Goal: Transaction & Acquisition: Purchase product/service

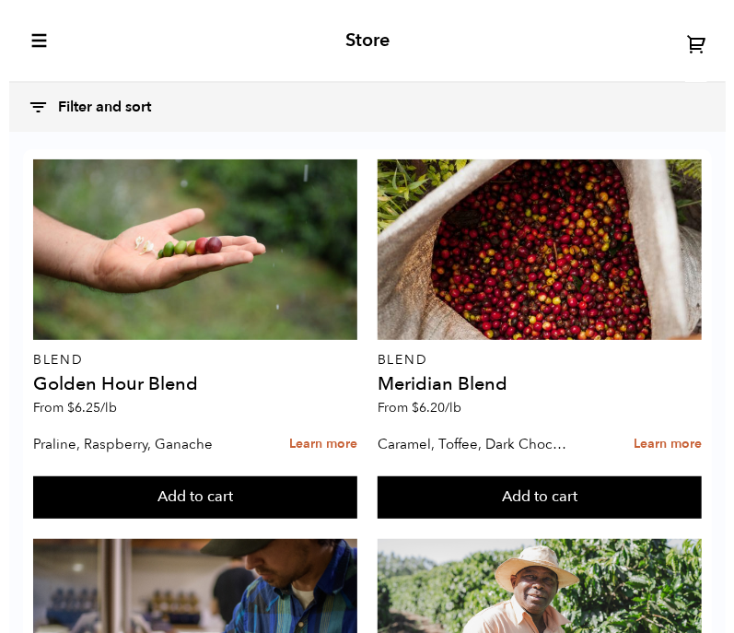
scroll to position [503, 0]
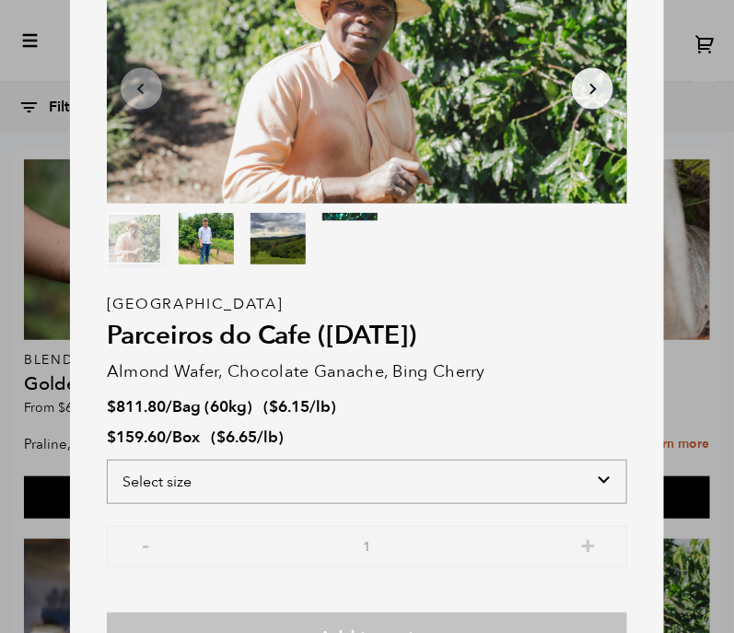
click at [203, 476] on select "Select size Bag (60kg) (132 lbs) Box (24 lbs)" at bounding box center [367, 481] width 520 height 44
click at [387, 479] on select "Select size Bag (60kg) (132 lbs) Box (24 lbs)" at bounding box center [367, 481] width 520 height 44
select select "box"
click at [107, 459] on select "Select size Bag (60kg) (132 lbs) Box (24 lbs)" at bounding box center [367, 481] width 520 height 44
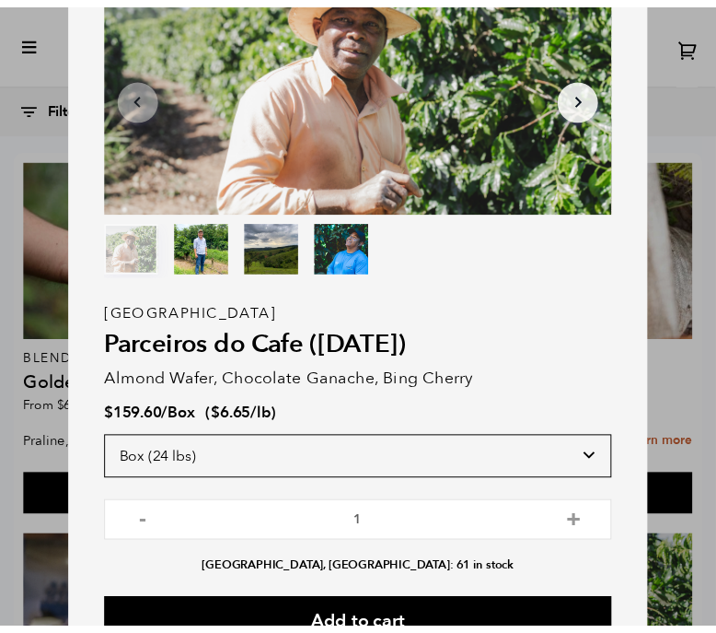
scroll to position [53, 0]
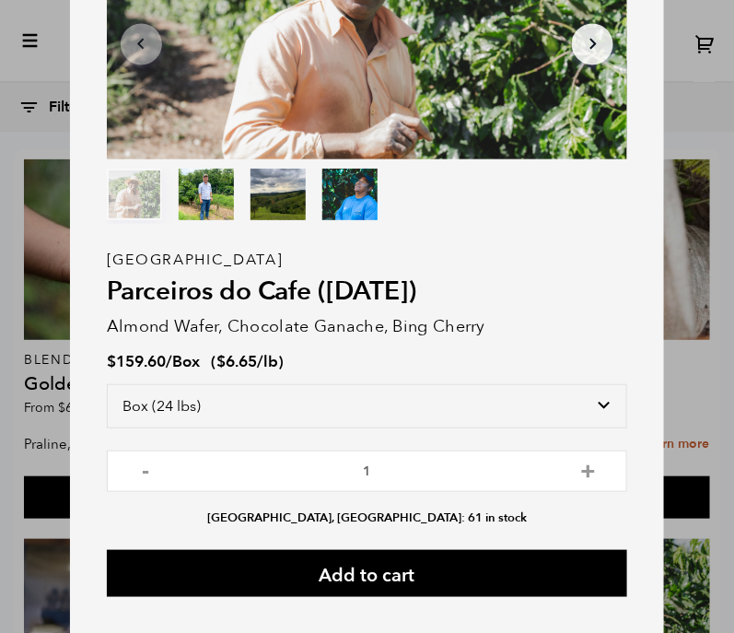
click at [45, 123] on div "Item 1 of 4 Arrow Left Arrow Right item 0 item 1 item 2 item 3 Item 1 of 4 Braz…" at bounding box center [367, 316] width 734 height 633
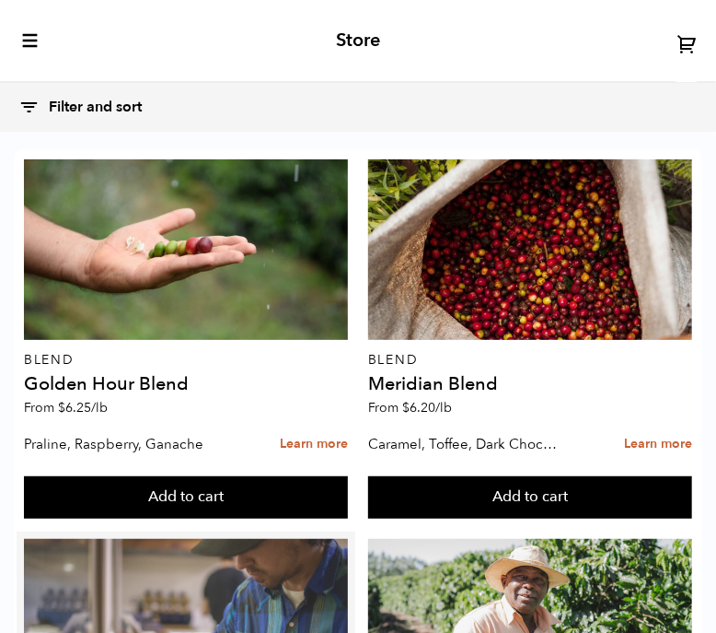
click at [38, 539] on div at bounding box center [186, 629] width 324 height 180
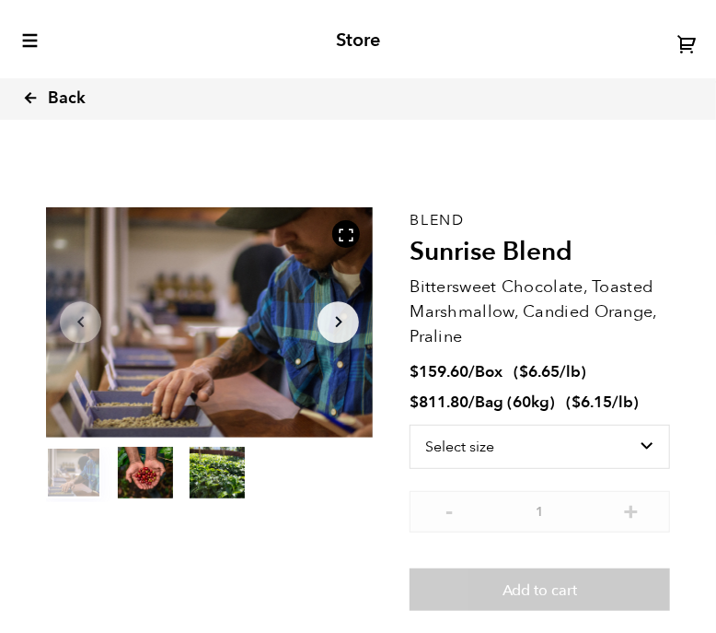
click at [29, 94] on icon at bounding box center [30, 97] width 17 height 17
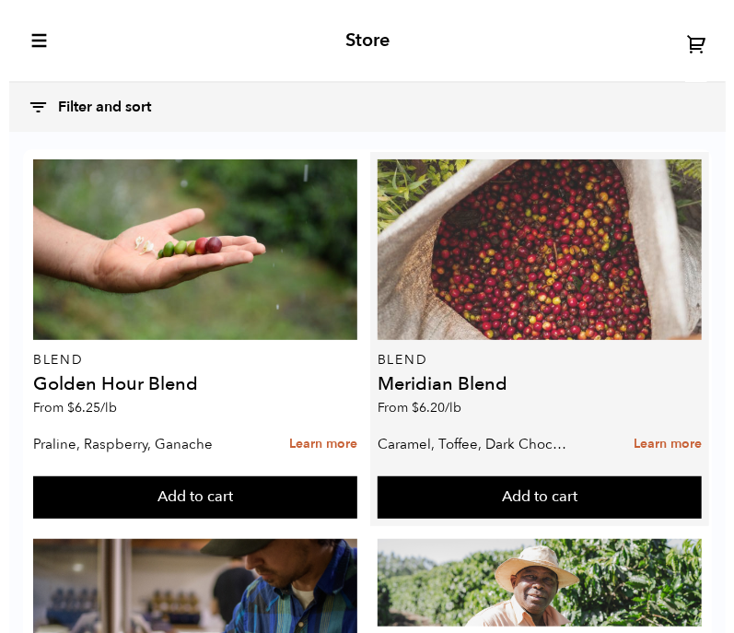
scroll to position [749, 0]
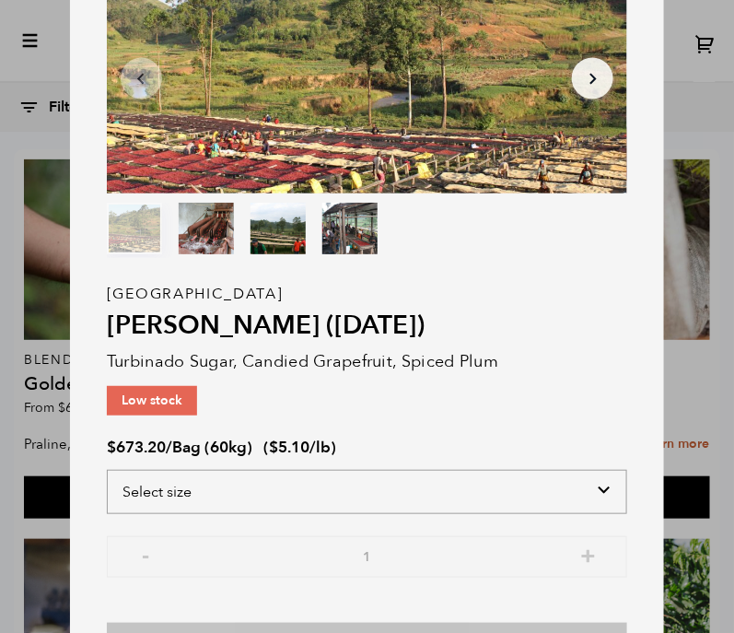
click at [260, 503] on select "Select size Bag (60kg) (132 lbs)" at bounding box center [367, 492] width 520 height 44
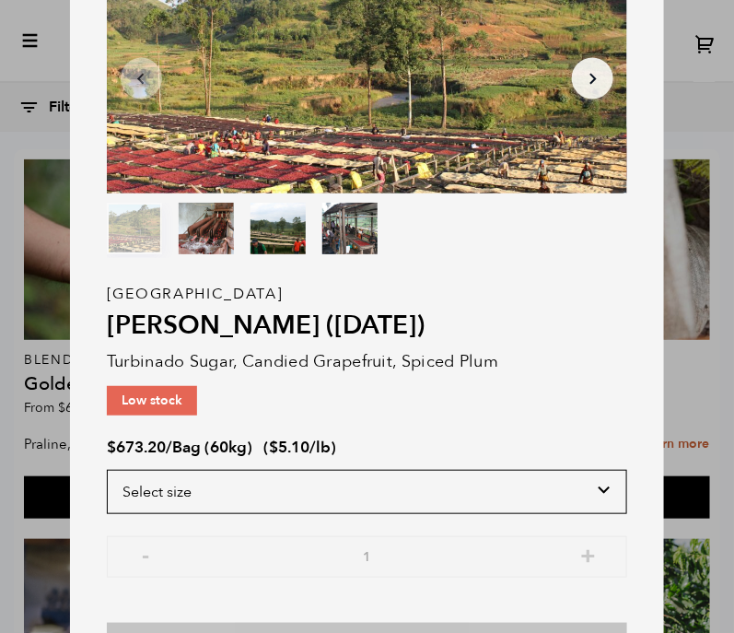
scroll to position [73, 0]
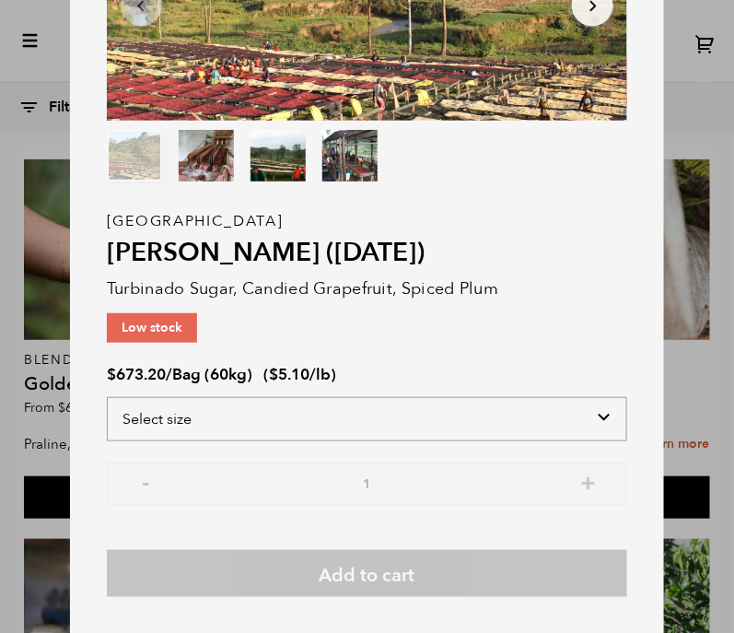
click at [273, 412] on select "Select size Bag (60kg) (132 lbs)" at bounding box center [367, 419] width 520 height 44
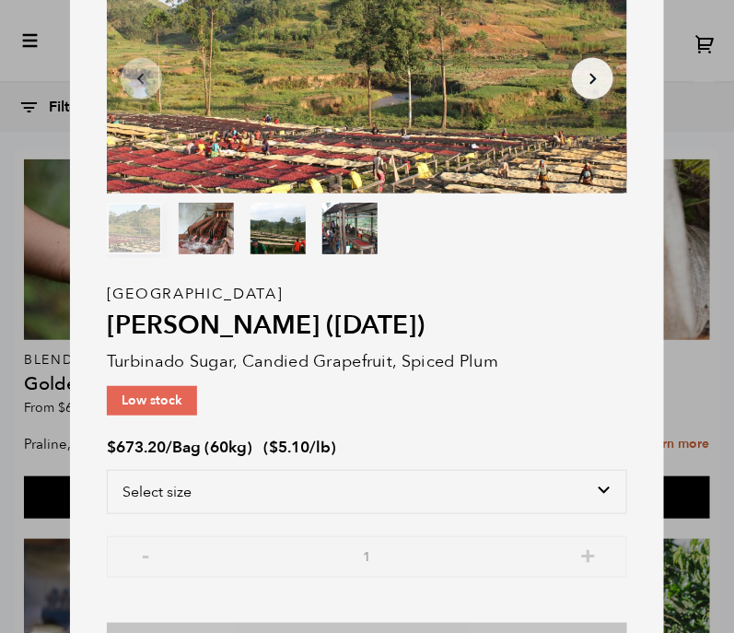
click at [541, 360] on p "Turbinado Sugar, Candied Grapefruit, Spiced Plum" at bounding box center [367, 361] width 520 height 25
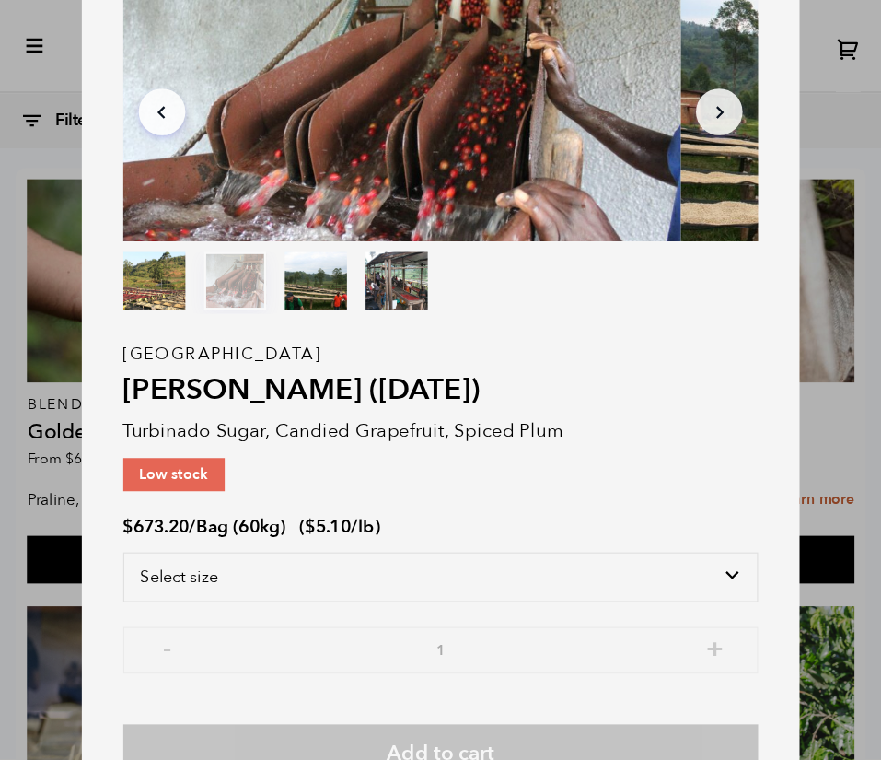
scroll to position [749, 0]
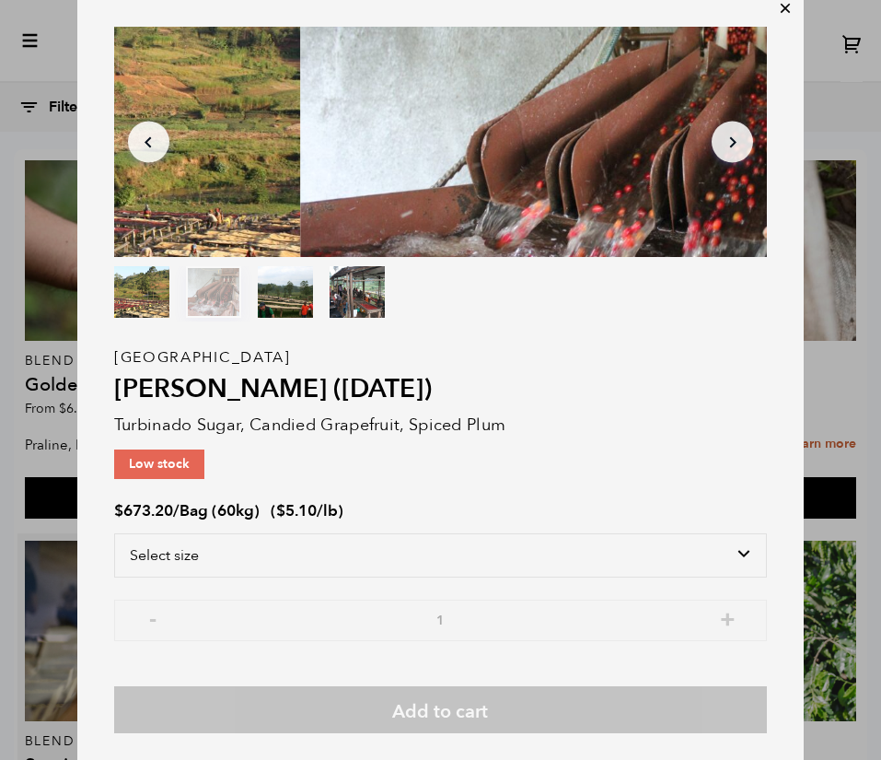
drag, startPoint x: 663, startPoint y: 4, endPoint x: 357, endPoint y: 242, distance: 387.7
click at [175, 236] on div "Item 2 of 4 Arrow Left Arrow Right item 0 item 1 item 2 item 3 Item 2 of 4 Buru…" at bounding box center [440, 380] width 881 height 760
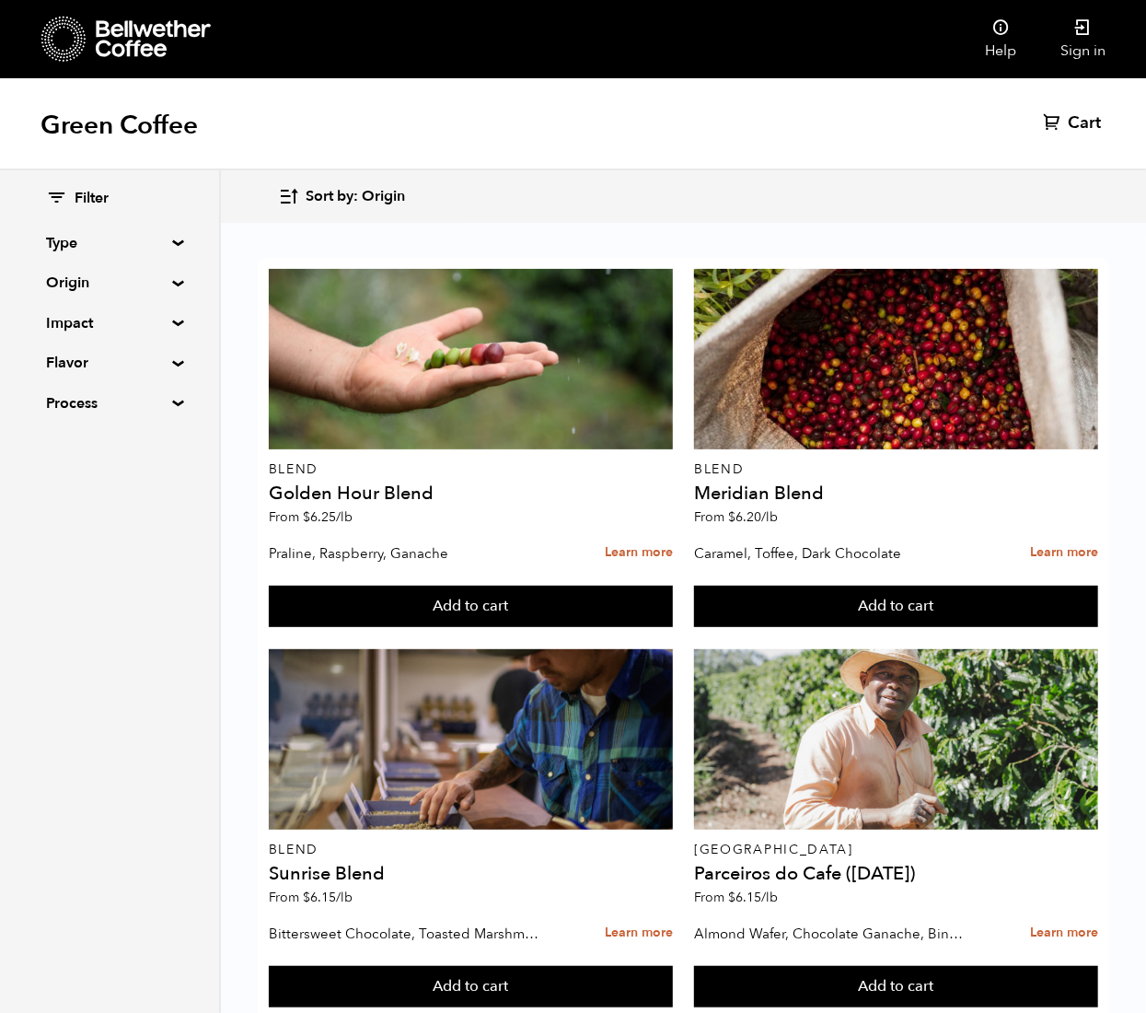
scroll to position [830, 0]
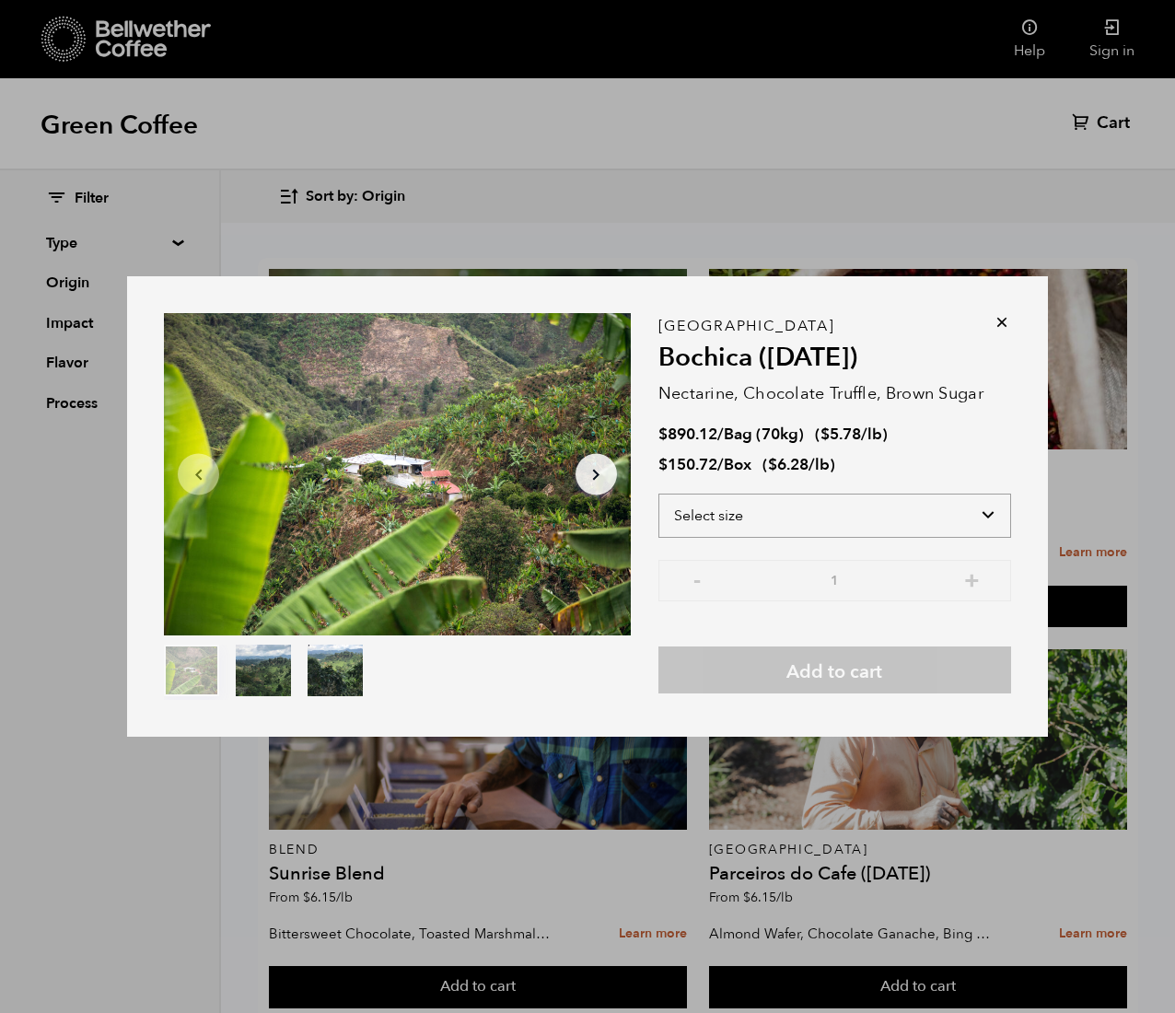
click at [715, 532] on select "Select size Bag (70kg) (154 lbs) Box (24 lbs)" at bounding box center [834, 515] width 353 height 44
select select "box"
click at [658, 493] on select "Select size Bag (70kg) (154 lbs) Box (24 lbs)" at bounding box center [834, 515] width 353 height 44
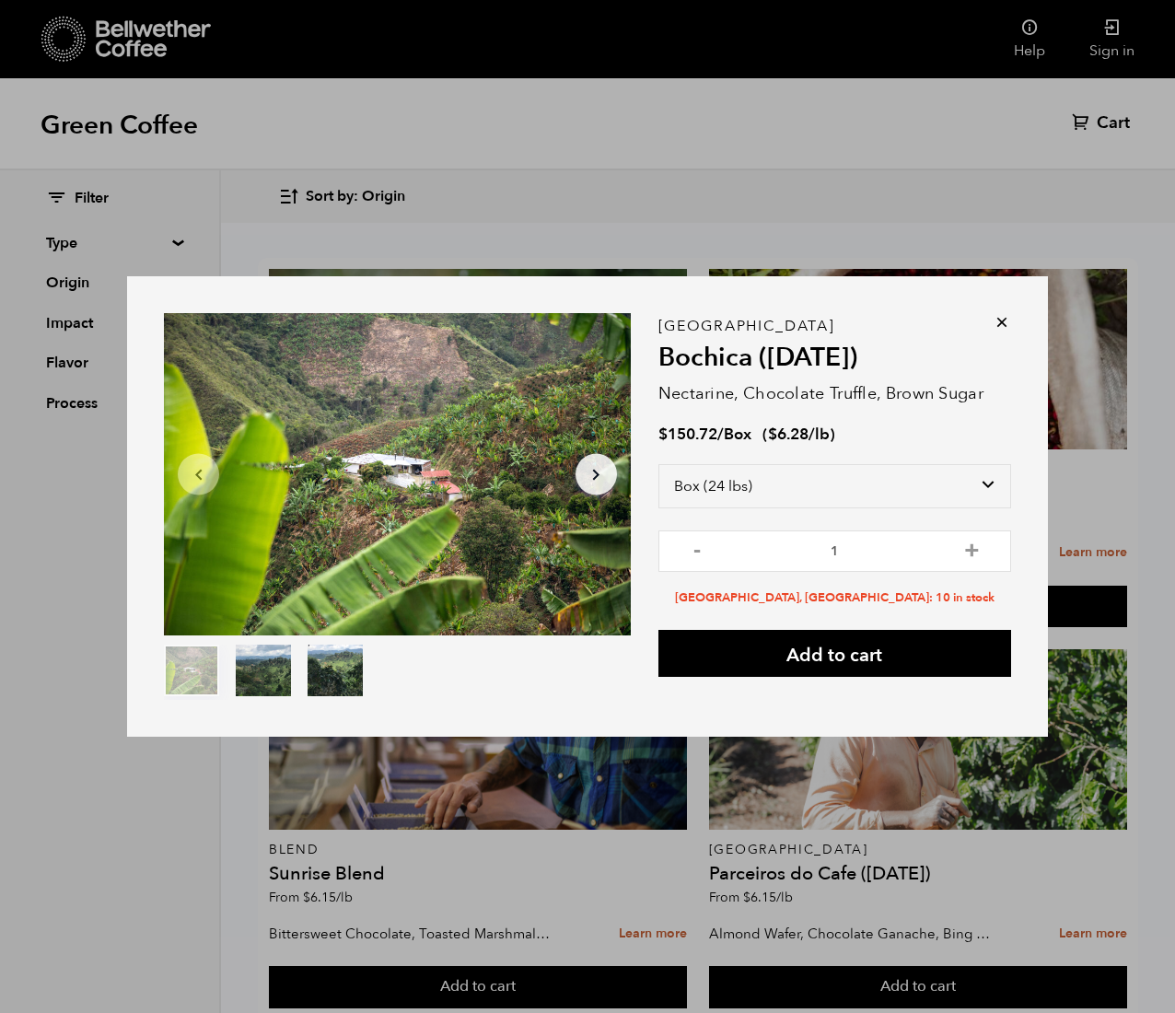
click at [715, 320] on icon at bounding box center [1002, 322] width 18 height 18
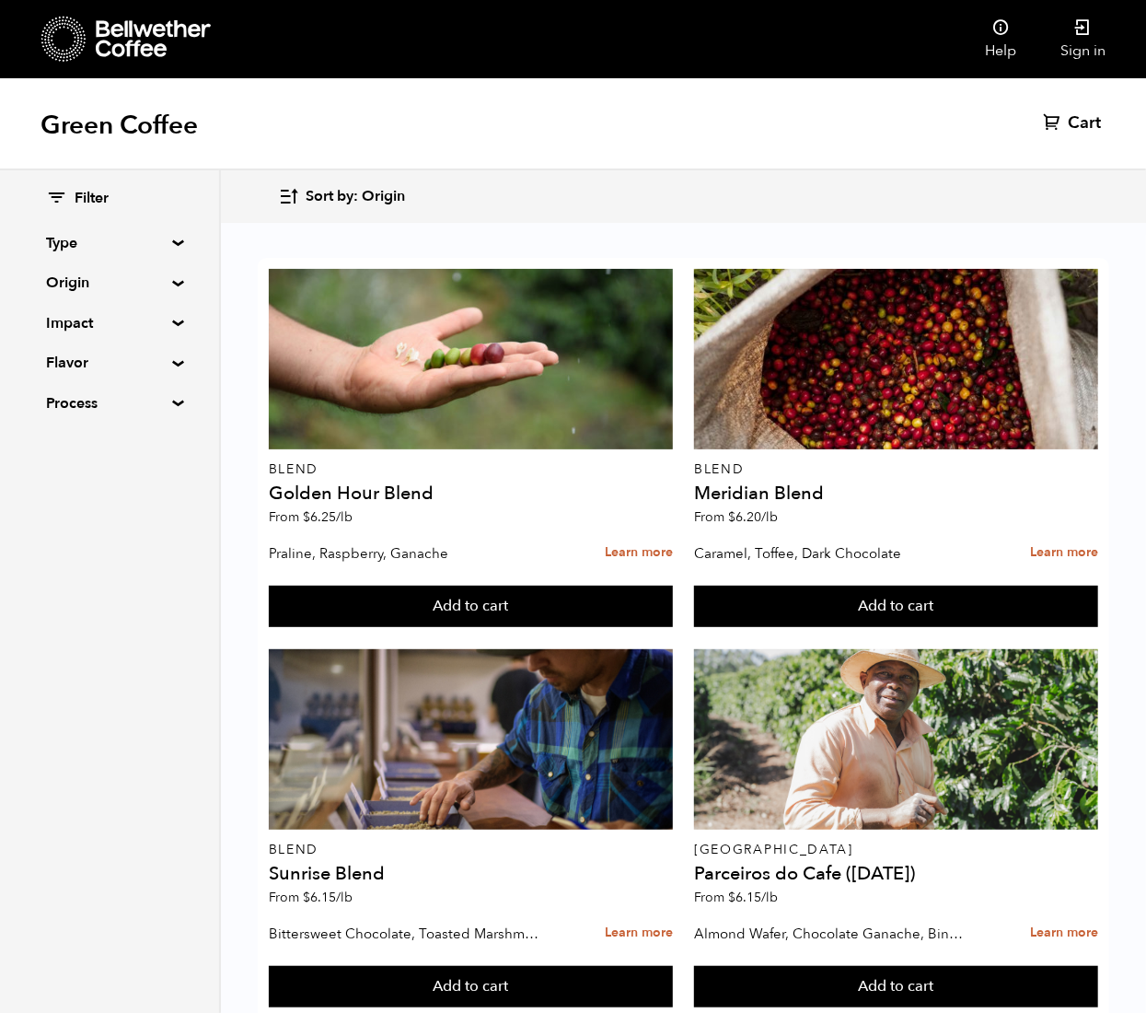
scroll to position [1015, 0]
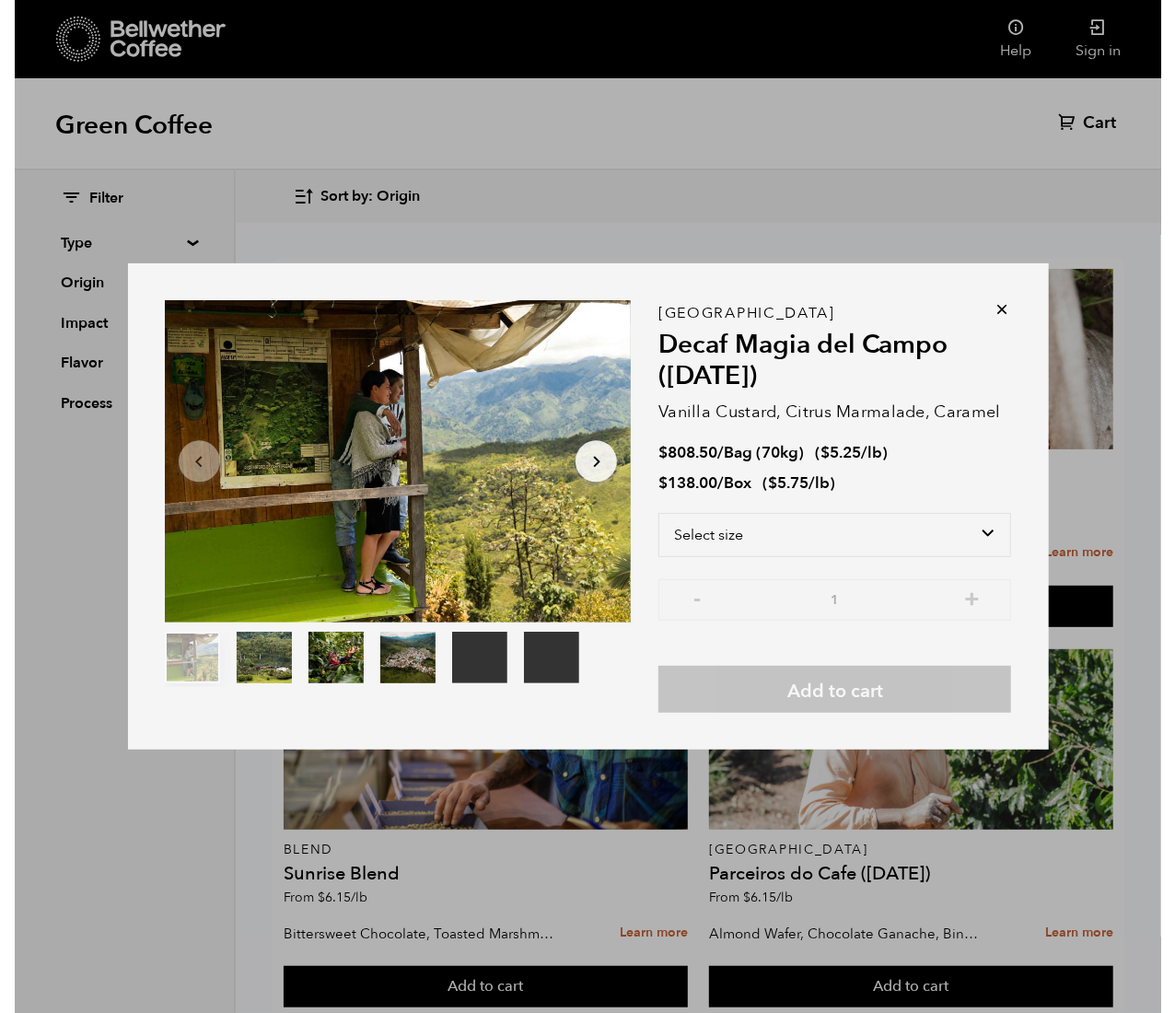
scroll to position [1016, 0]
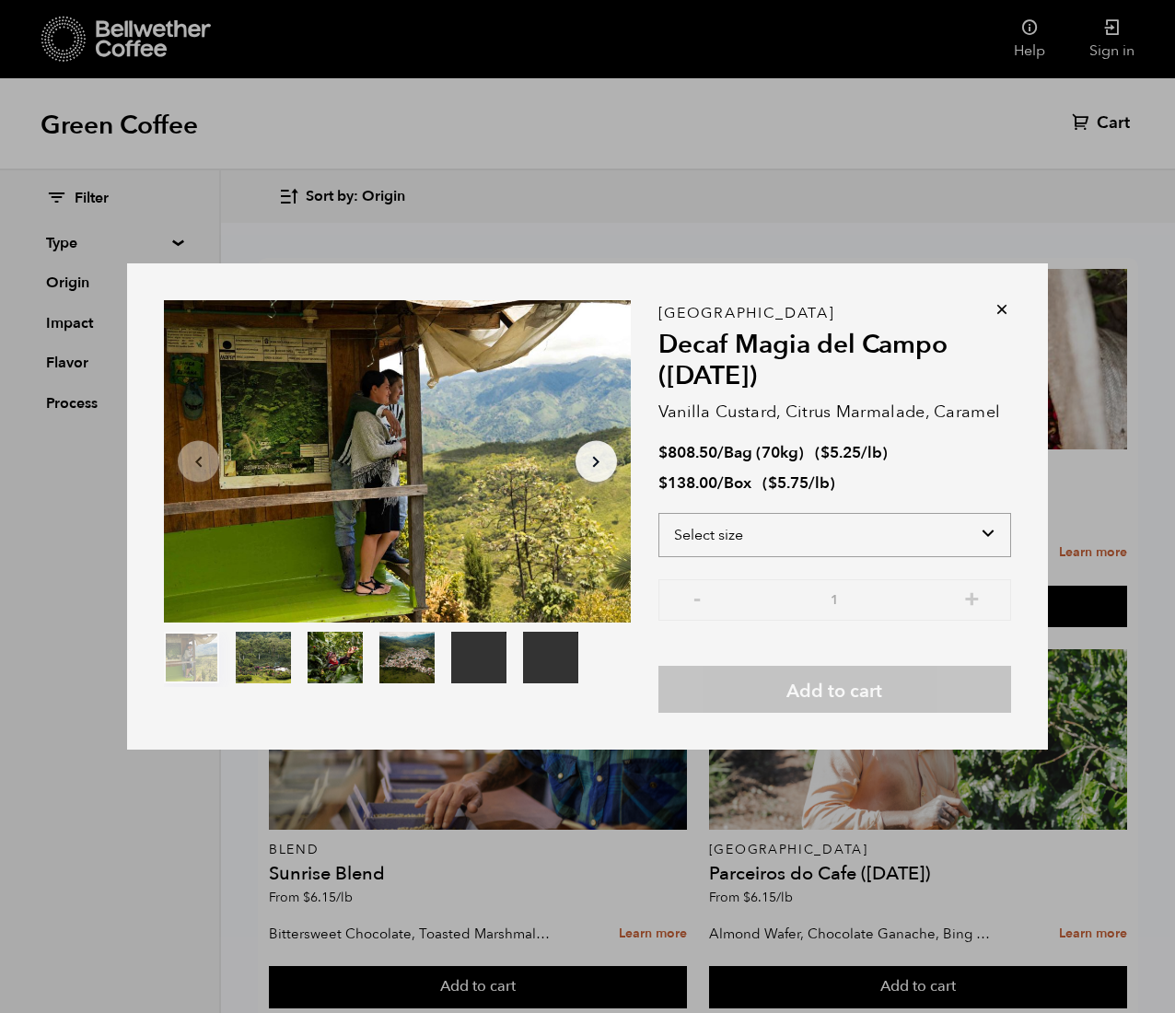
click at [715, 528] on select "Select size Bag (70kg) (154 lbs) Box (24 lbs)" at bounding box center [834, 535] width 353 height 44
select select "box"
click at [658, 513] on select "Select size Bag (70kg) (154 lbs) Box (24 lbs)" at bounding box center [834, 535] width 353 height 44
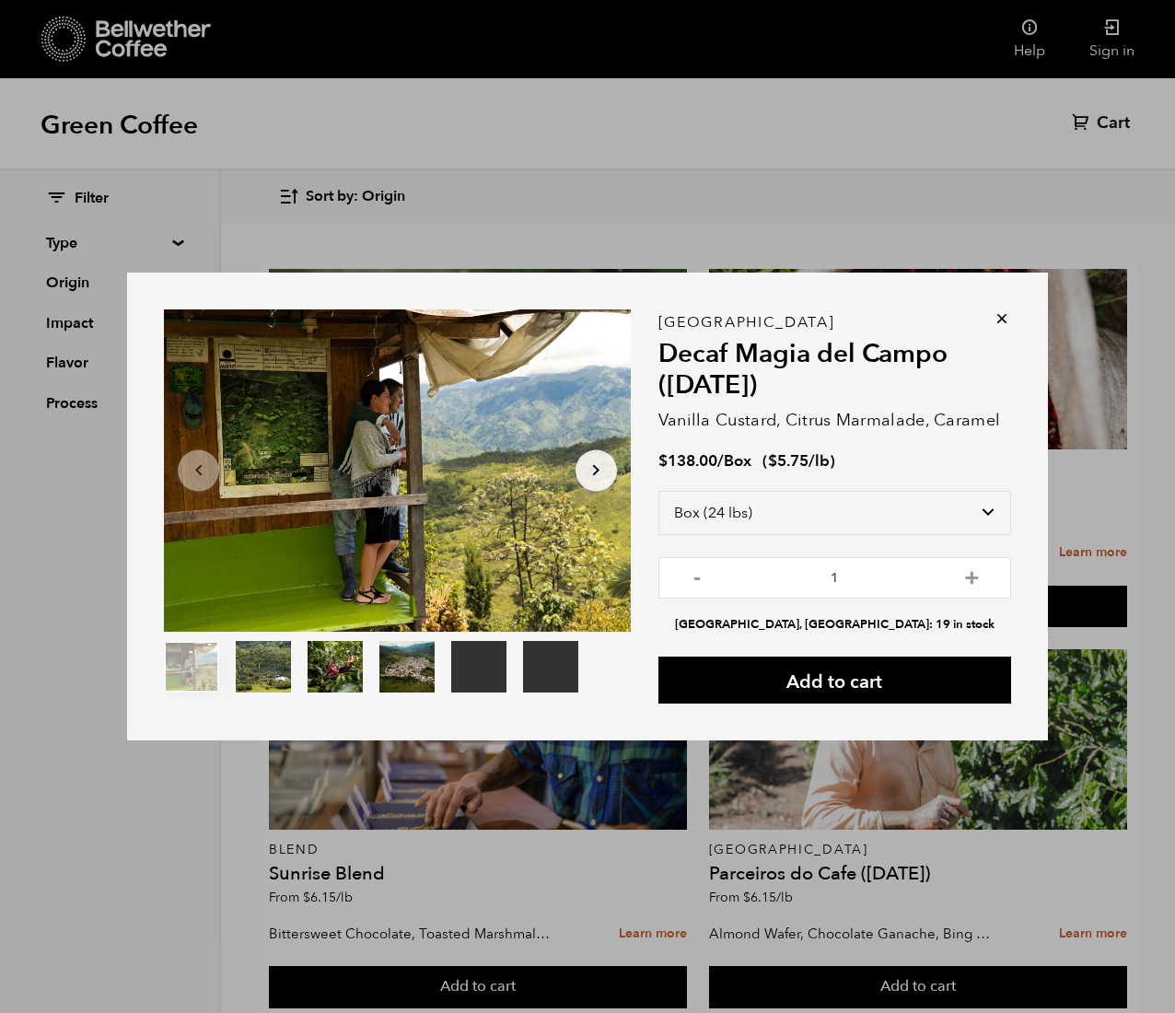
click at [715, 312] on icon at bounding box center [1002, 318] width 18 height 18
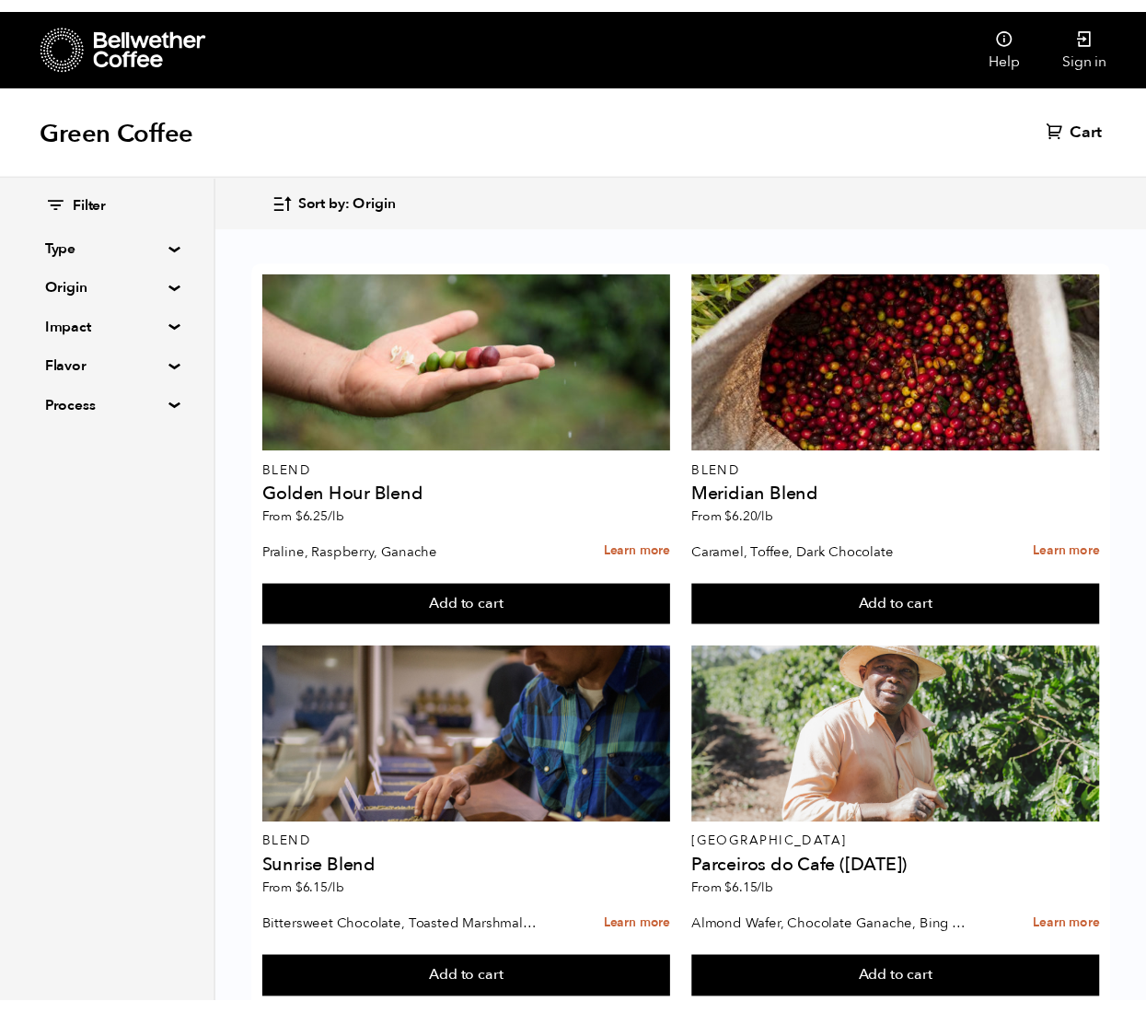
scroll to position [1015, 0]
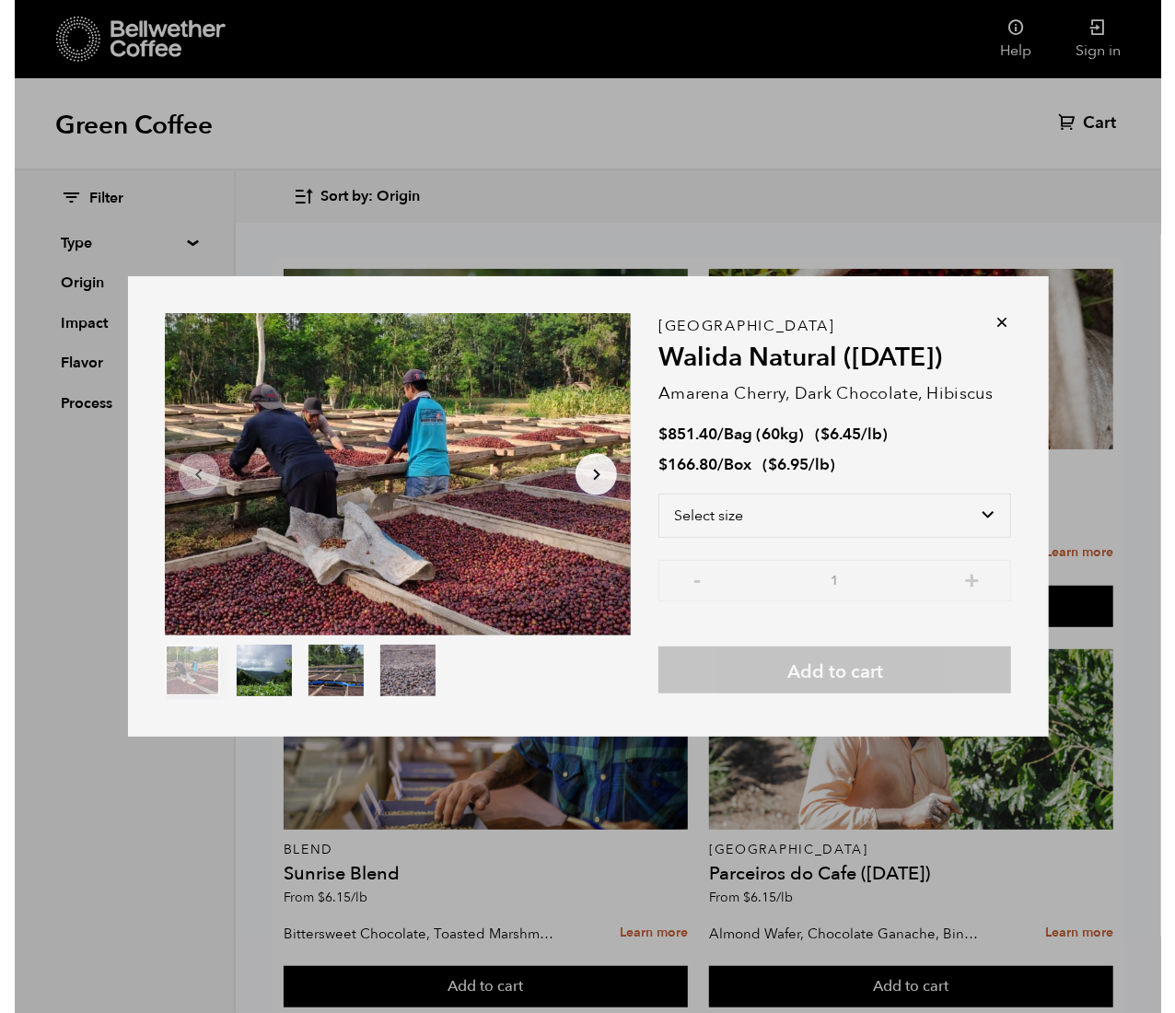
scroll to position [1016, 0]
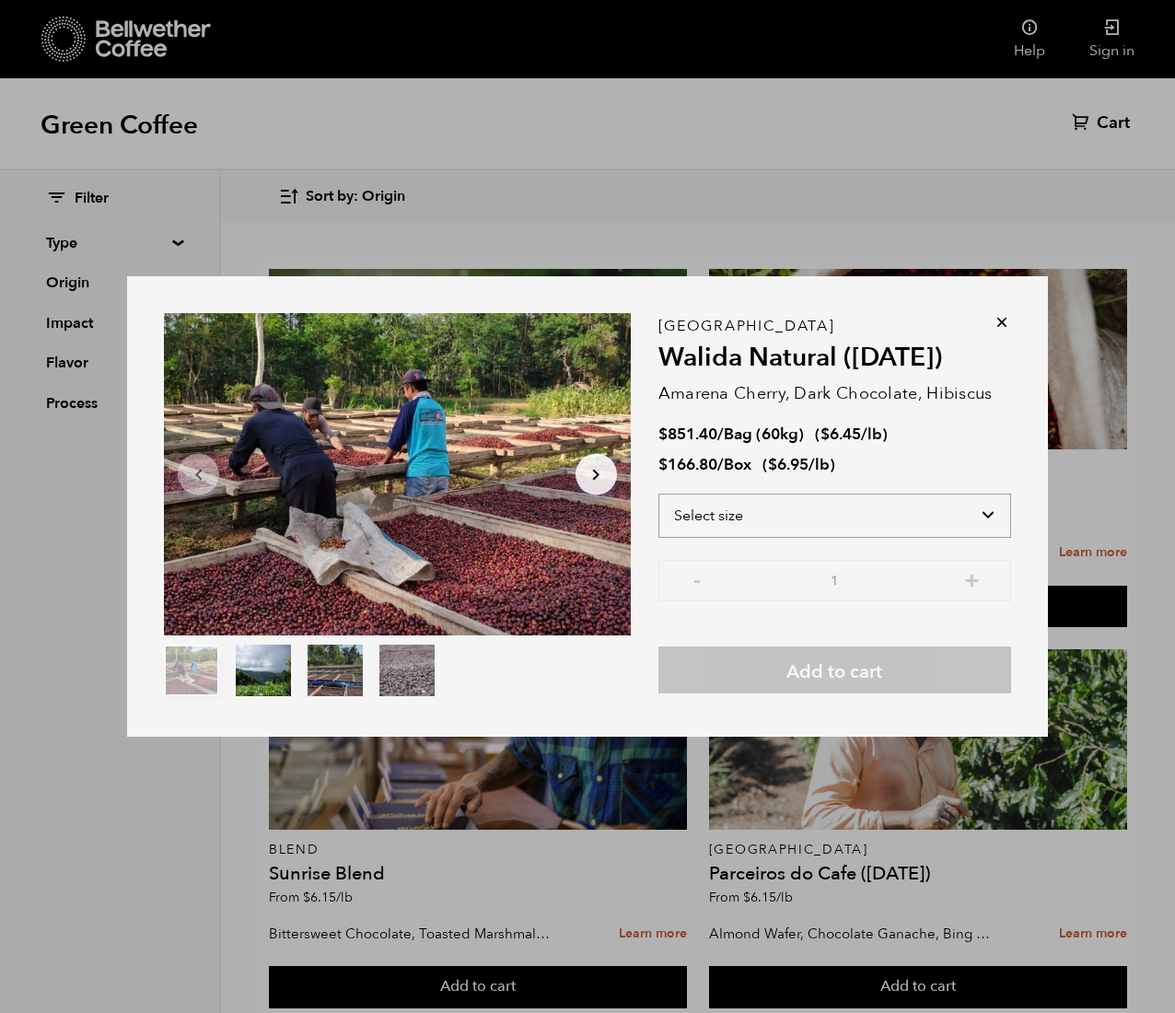
click at [715, 514] on select "Select size Bag (60kg) (132 lbs) Box (24 lbs)" at bounding box center [834, 515] width 353 height 44
select select "box"
click at [658, 493] on select "Select size Bag (60kg) (132 lbs) Box (24 lbs)" at bounding box center [834, 515] width 353 height 44
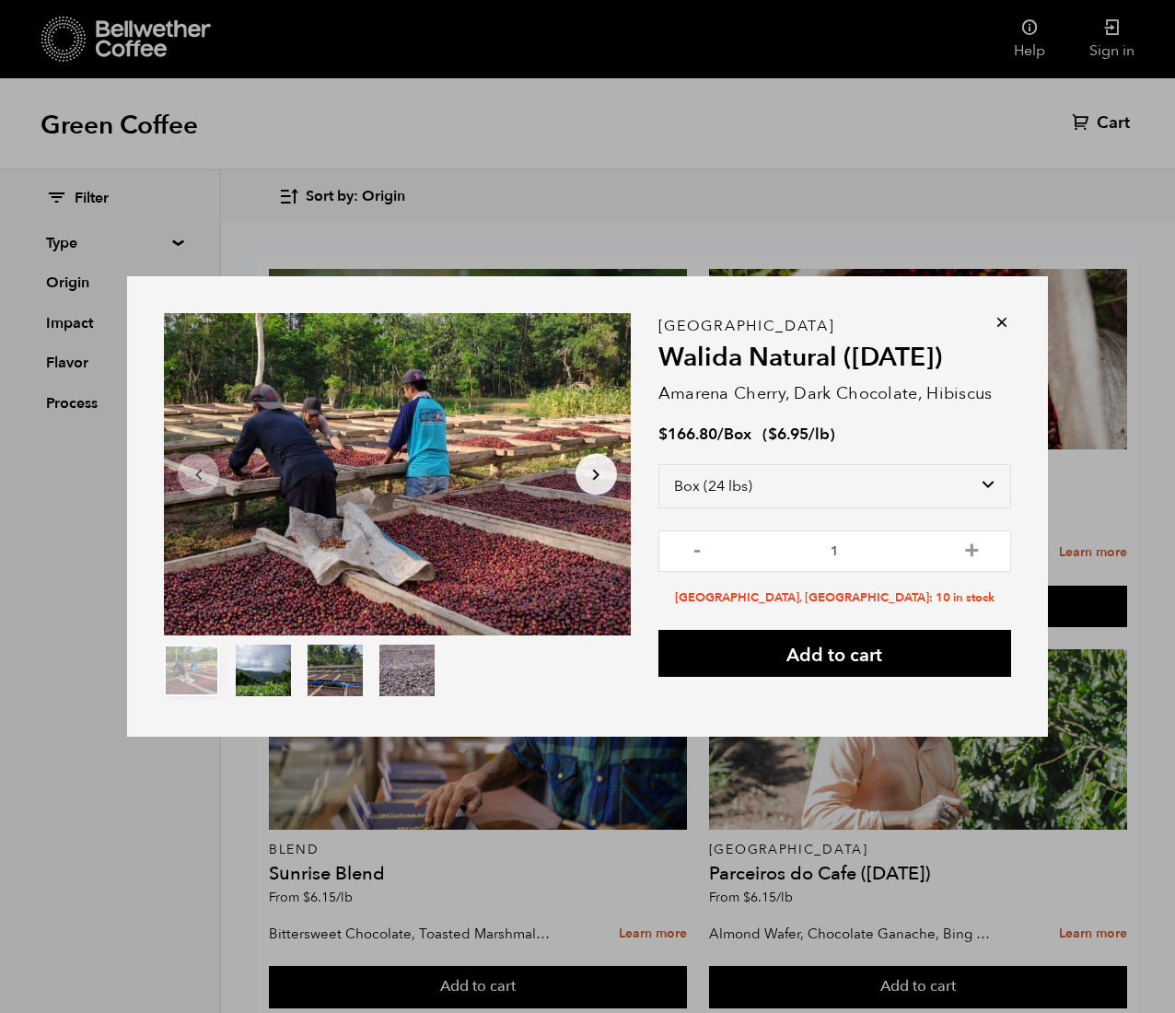
click at [715, 319] on icon at bounding box center [1002, 322] width 18 height 18
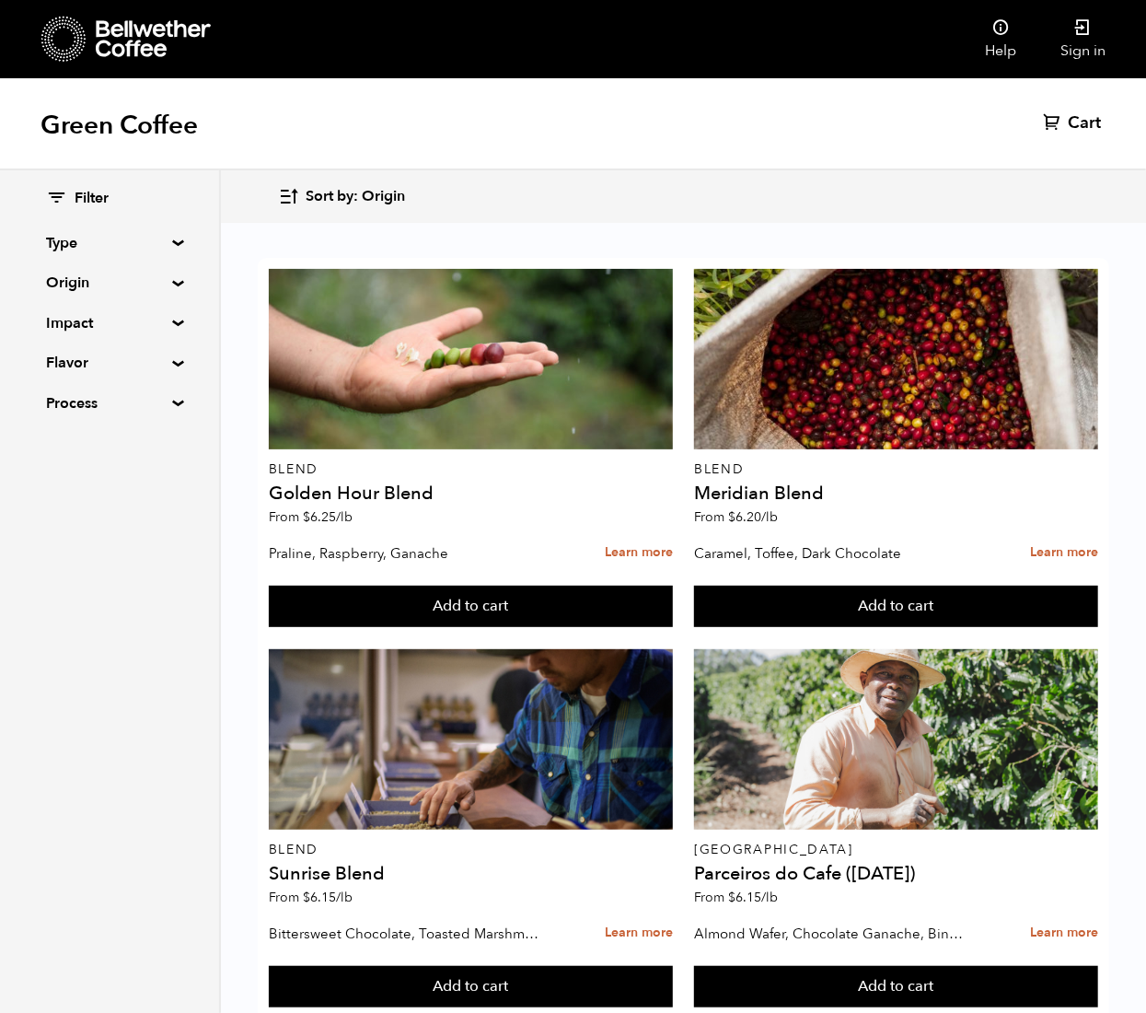
scroll to position [1250, 0]
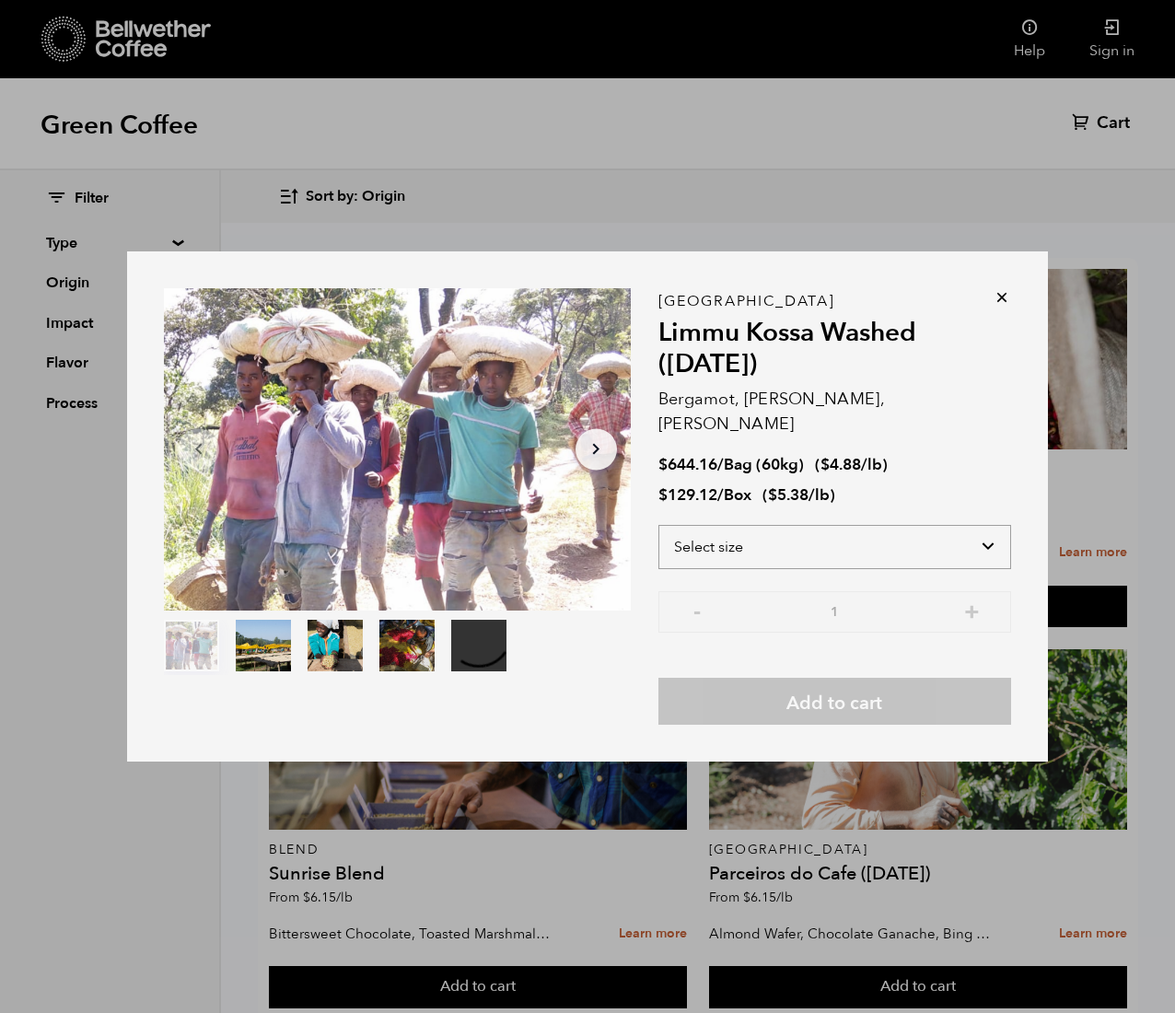
click at [715, 528] on select "Select size Bag (60kg) (132 lbs) Box (24 lbs)" at bounding box center [834, 547] width 353 height 44
select select "box"
click at [658, 525] on select "Select size Bag (60kg) (132 lbs) Box (24 lbs)" at bounding box center [834, 547] width 353 height 44
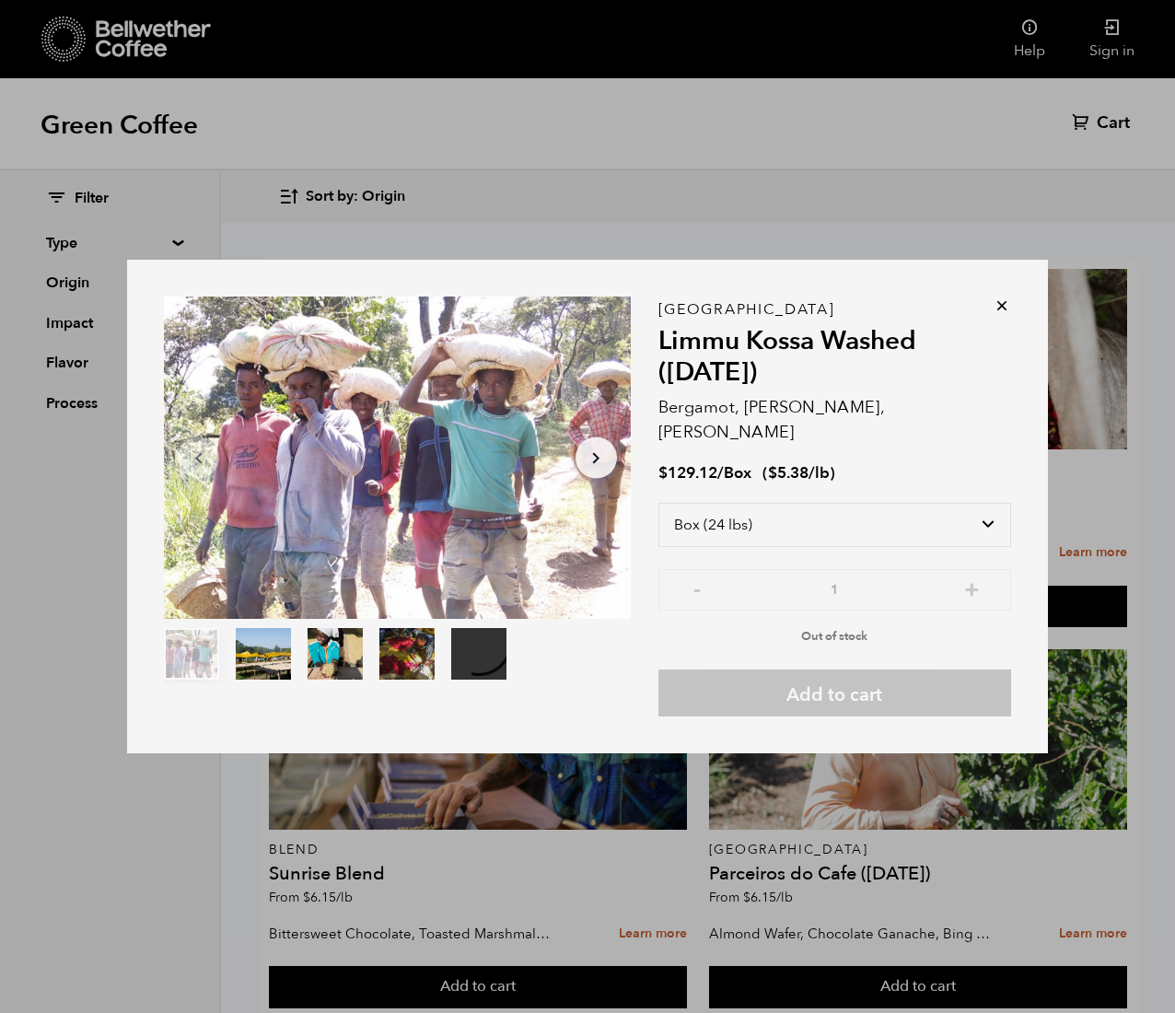
click at [715, 315] on icon at bounding box center [1002, 305] width 18 height 18
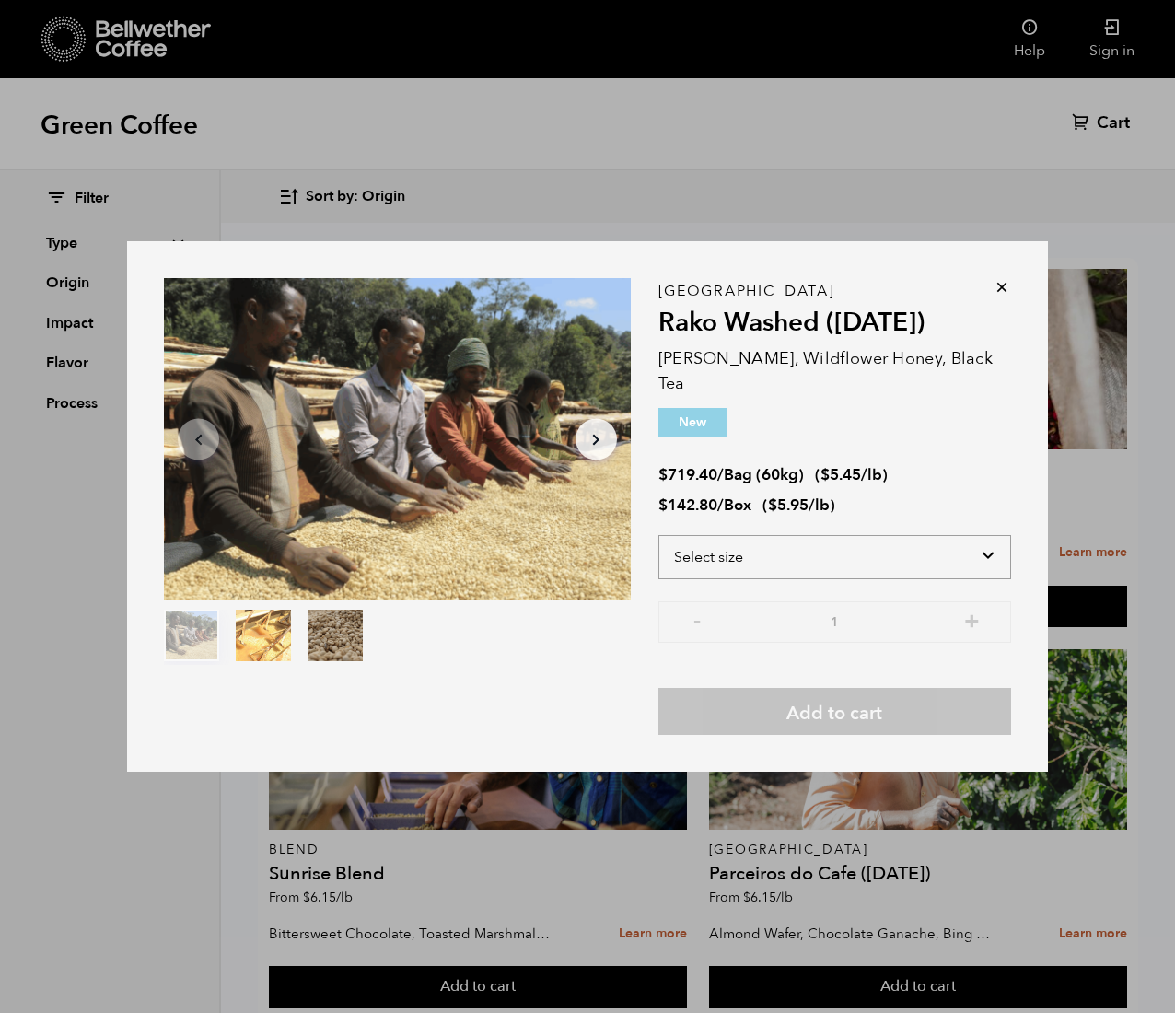
click at [703, 540] on select "Select size Bag (60kg) (132 lbs) Box (24 lbs)" at bounding box center [834, 557] width 353 height 44
select select "box"
click at [658, 535] on select "Select size Bag (60kg) (132 lbs) Box (24 lbs)" at bounding box center [834, 557] width 353 height 44
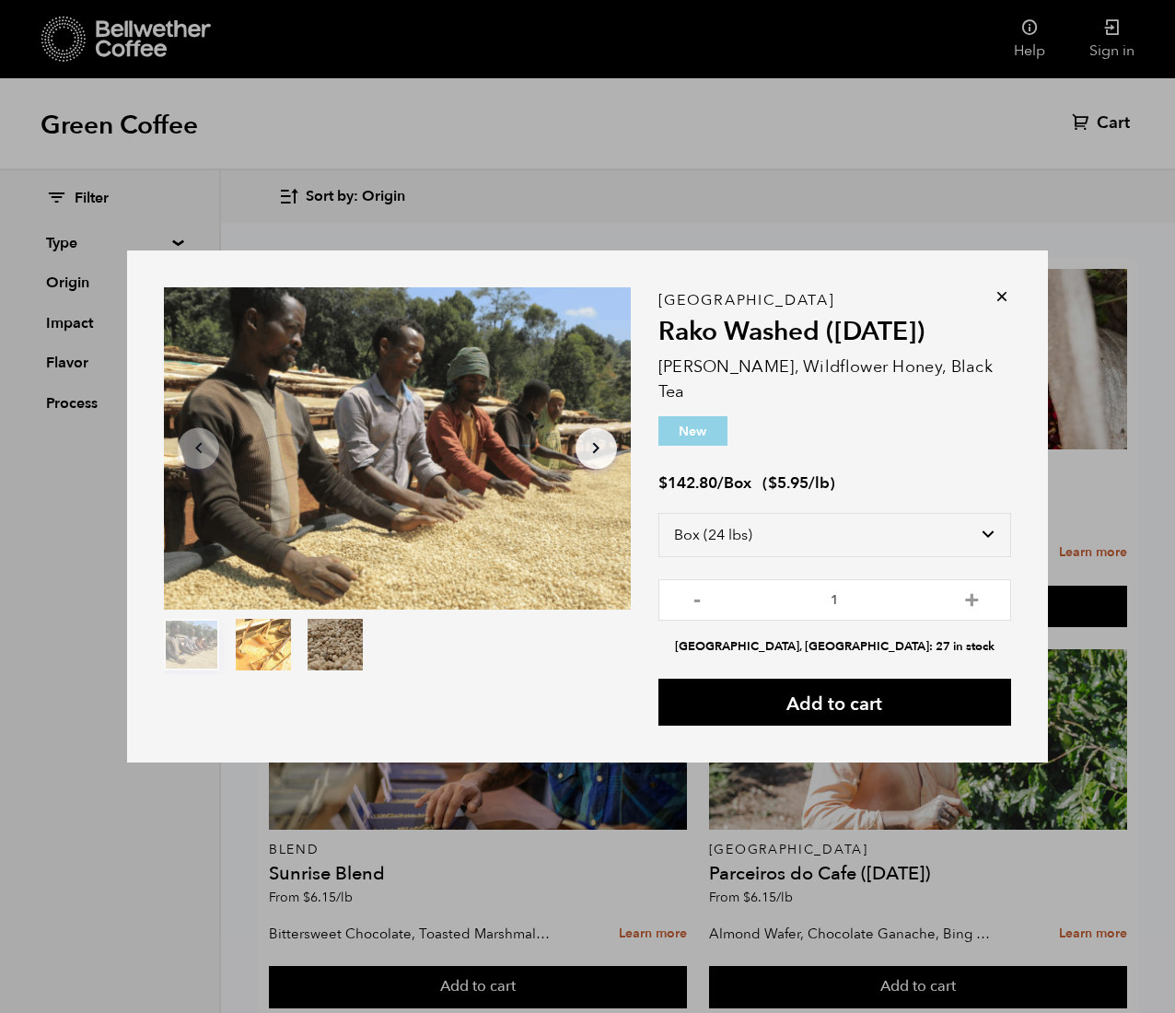
click at [715, 302] on icon at bounding box center [1002, 296] width 18 height 18
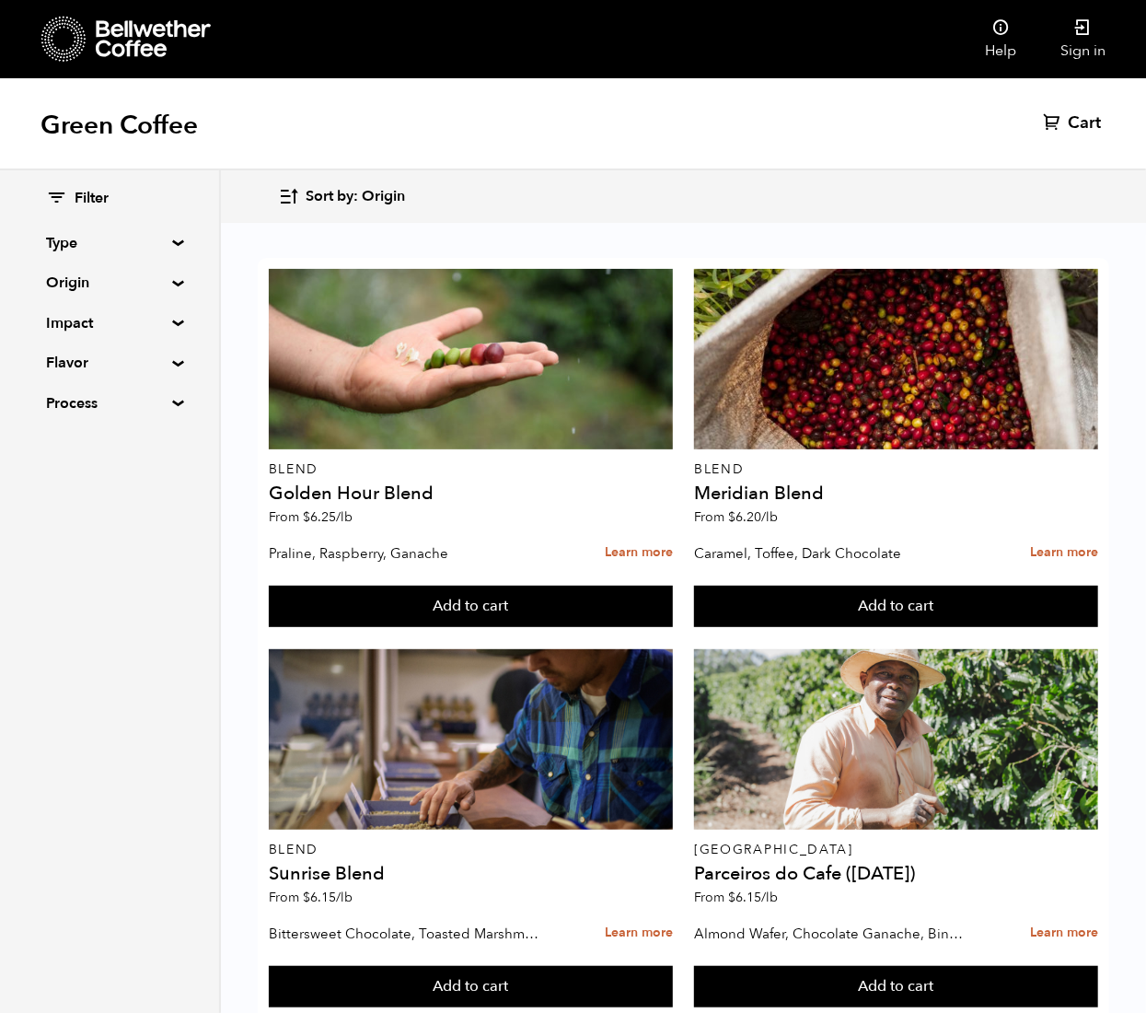
scroll to position [1678, 0]
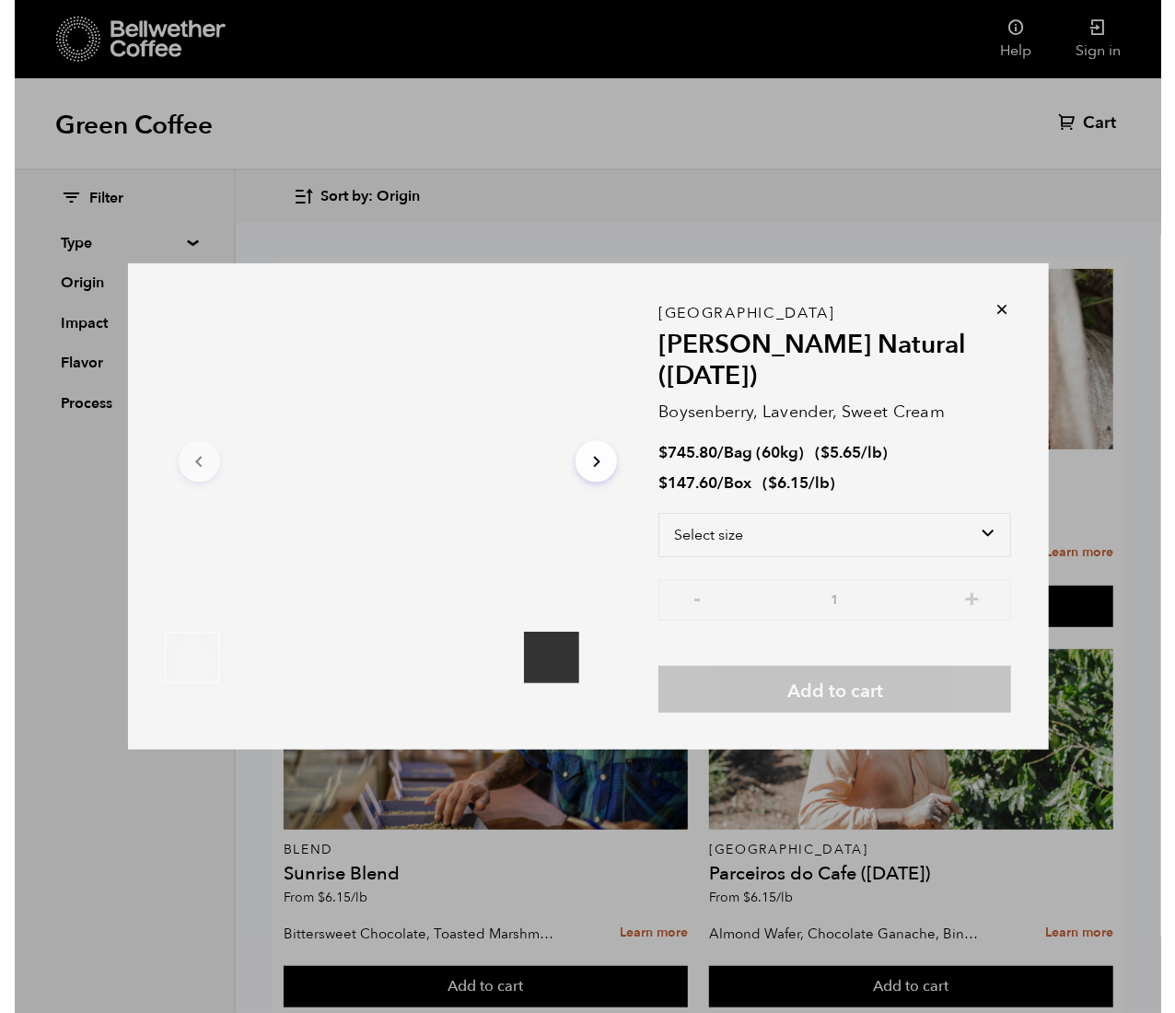
scroll to position [1679, 0]
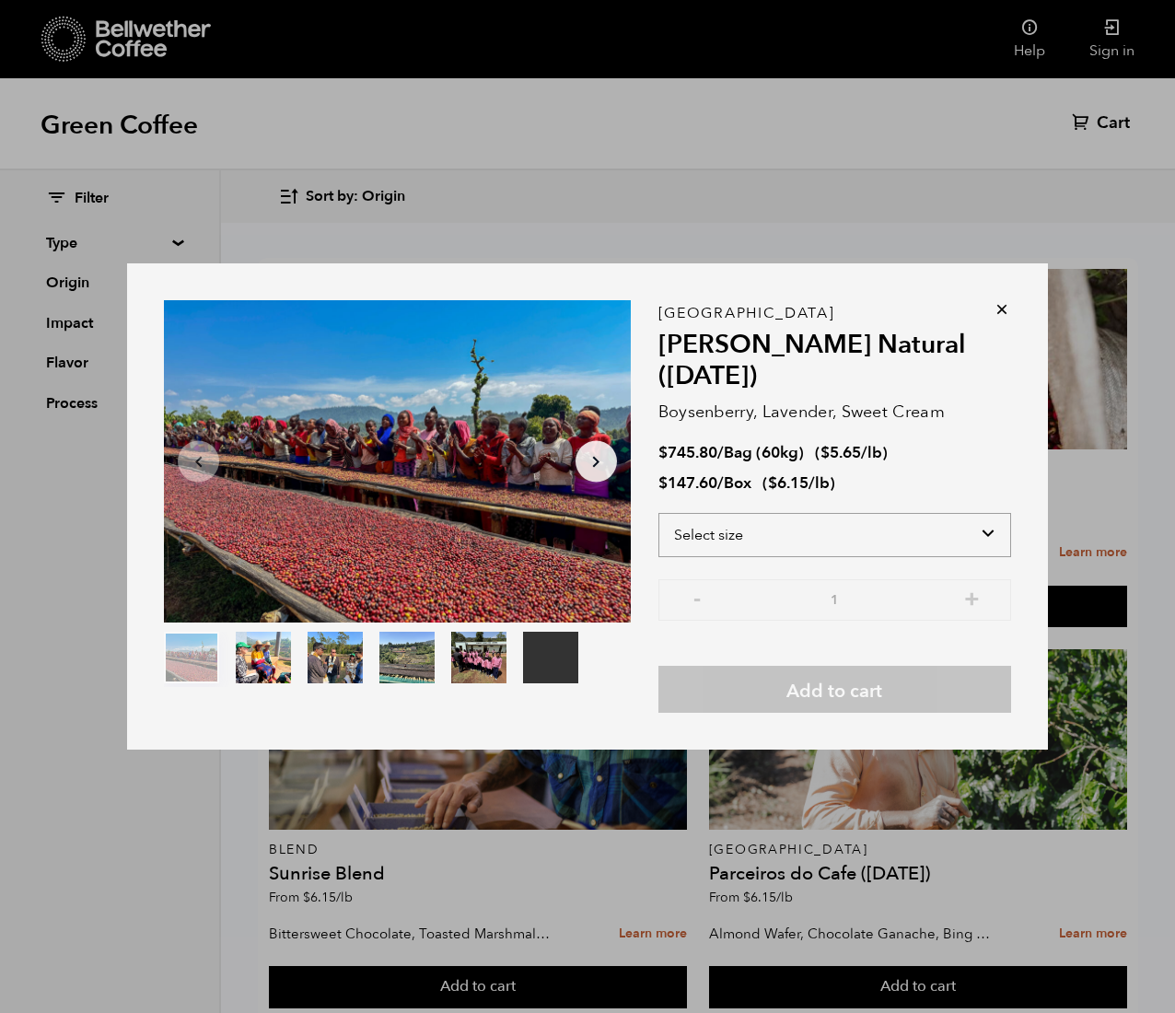
click at [715, 529] on select "Select size Bag (60kg) (132 lbs) Box (24 lbs)" at bounding box center [834, 535] width 353 height 44
select select "box"
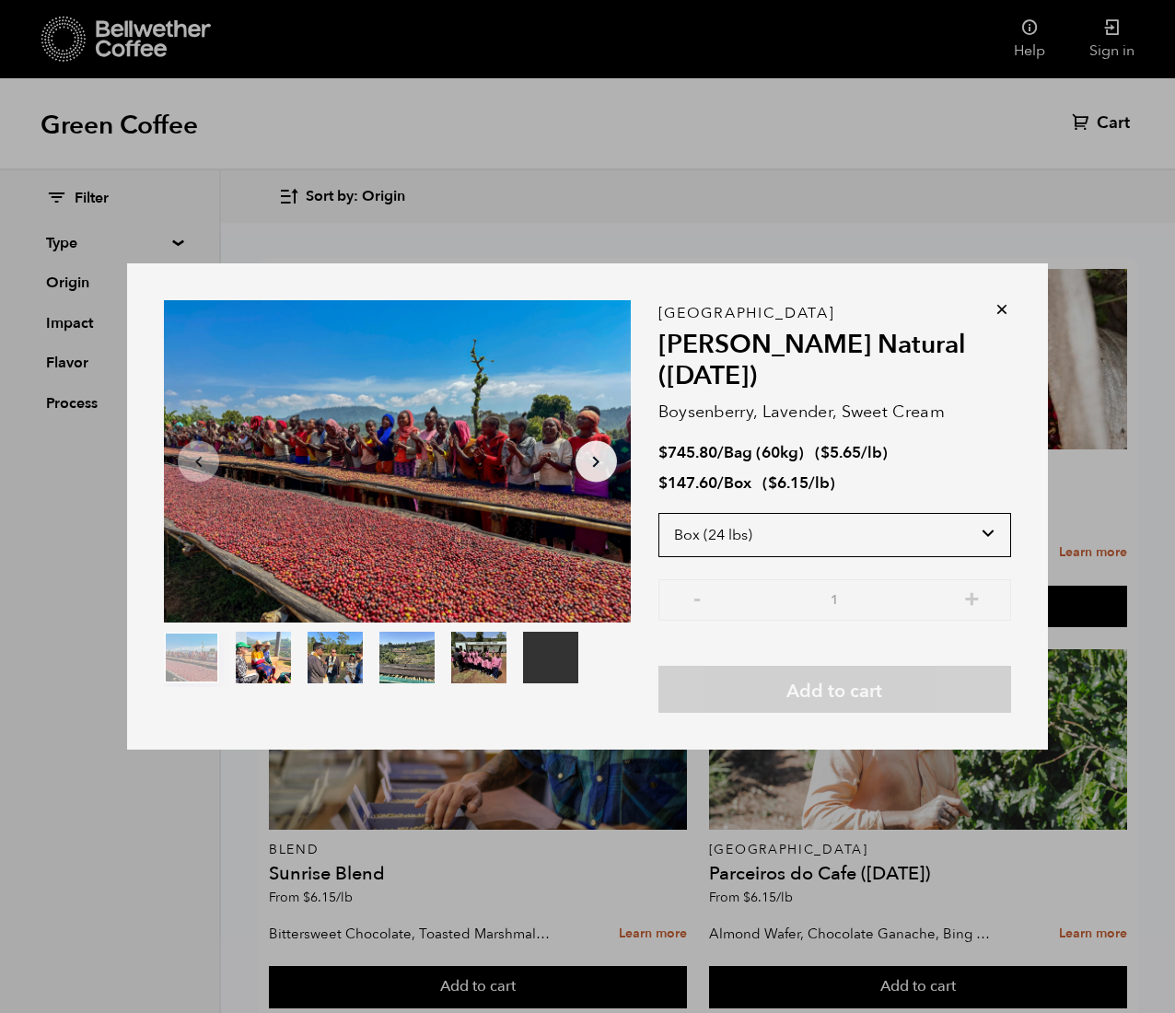
click at [658, 513] on select "Select size Bag (60kg) (132 lbs) Box (24 lbs)" at bounding box center [834, 535] width 353 height 44
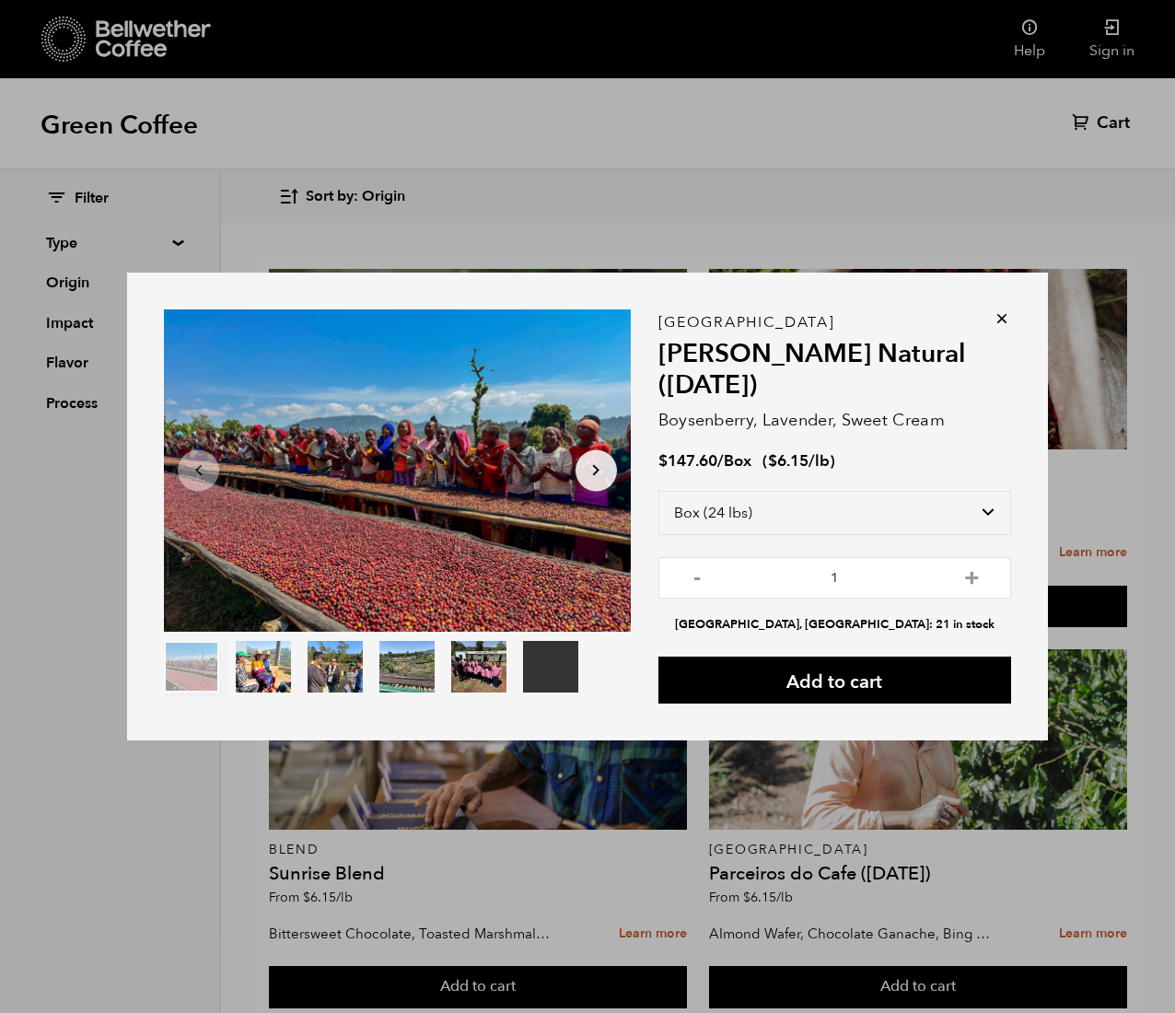
click at [715, 309] on icon at bounding box center [1002, 318] width 18 height 18
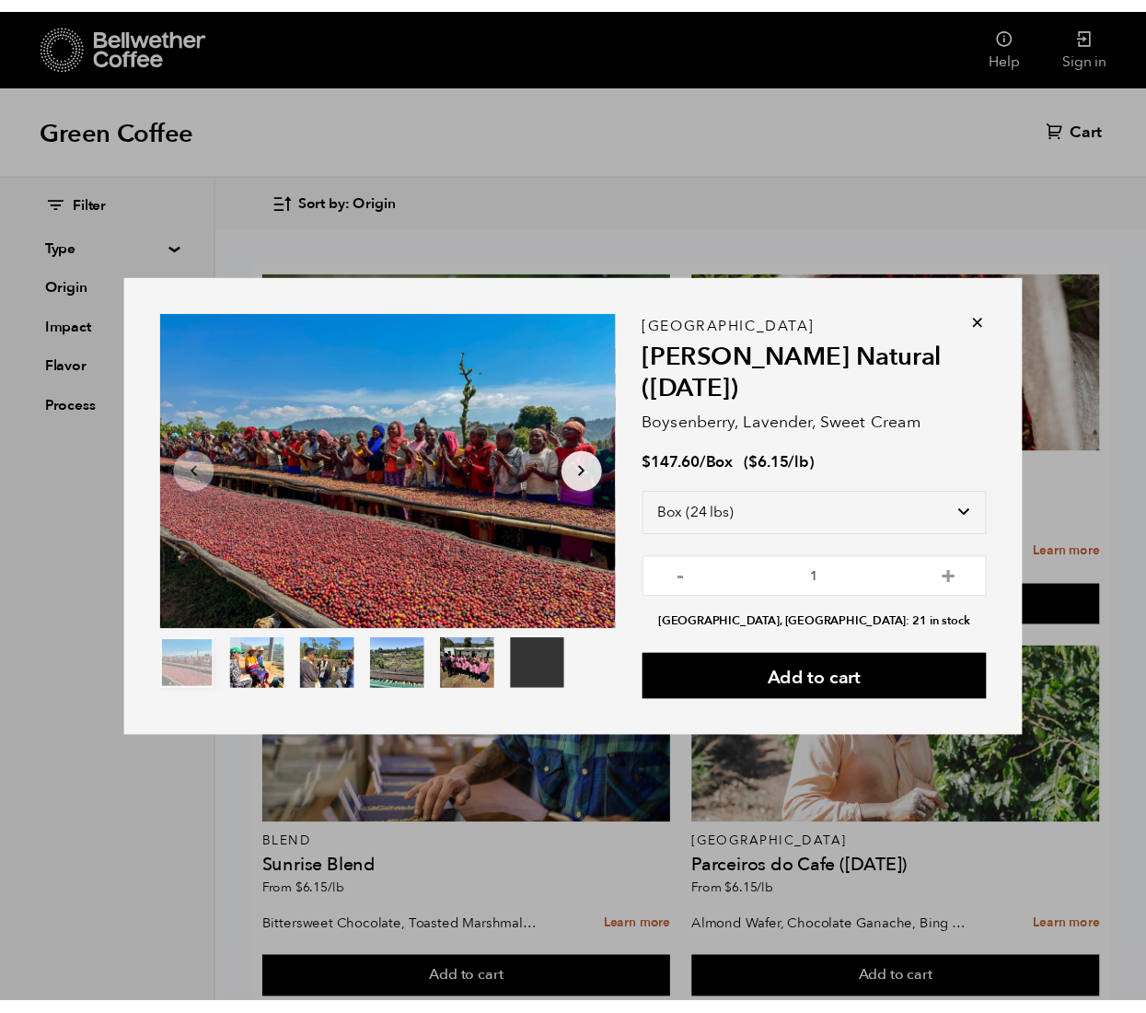
scroll to position [1678, 0]
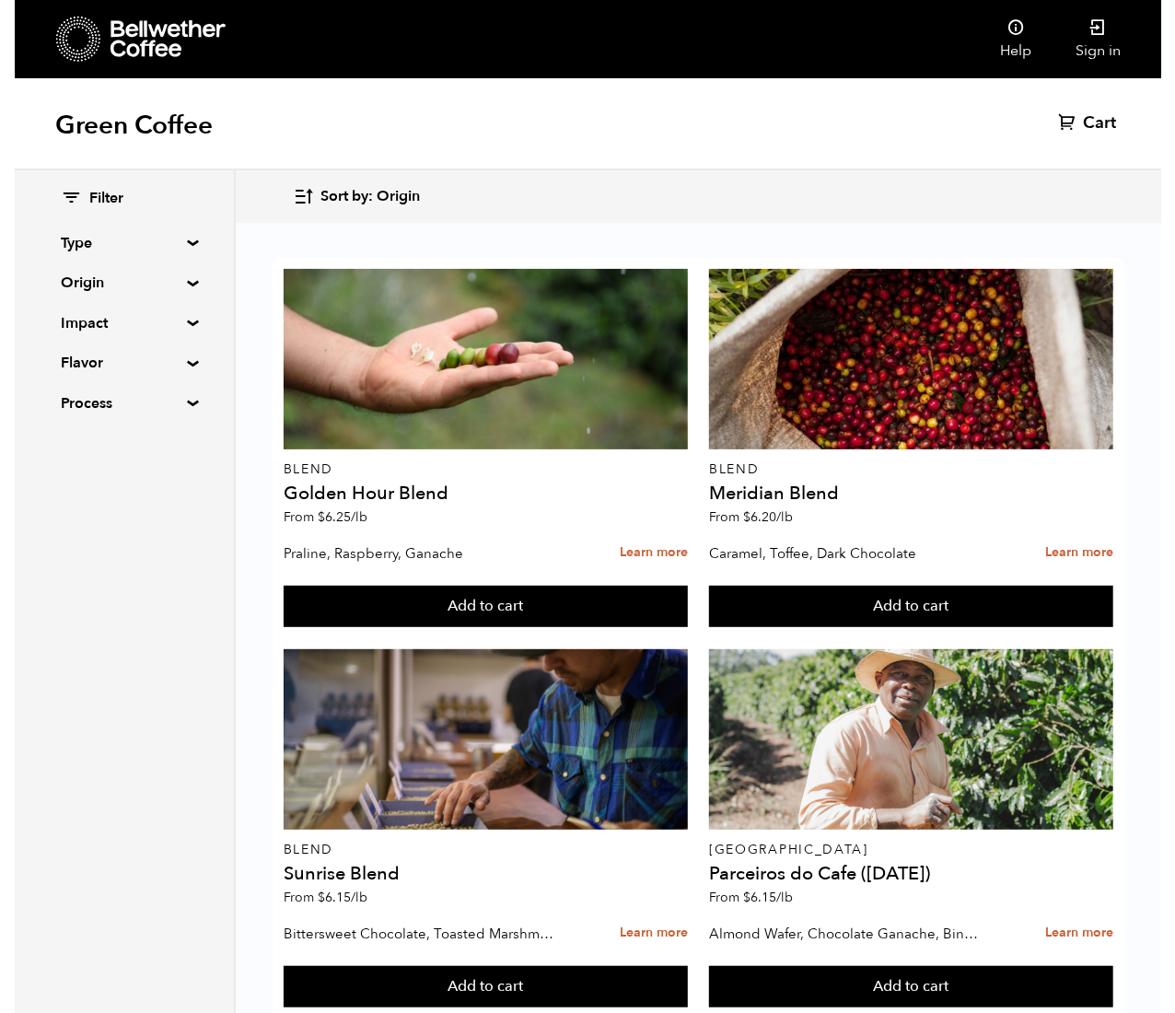
scroll to position [1679, 0]
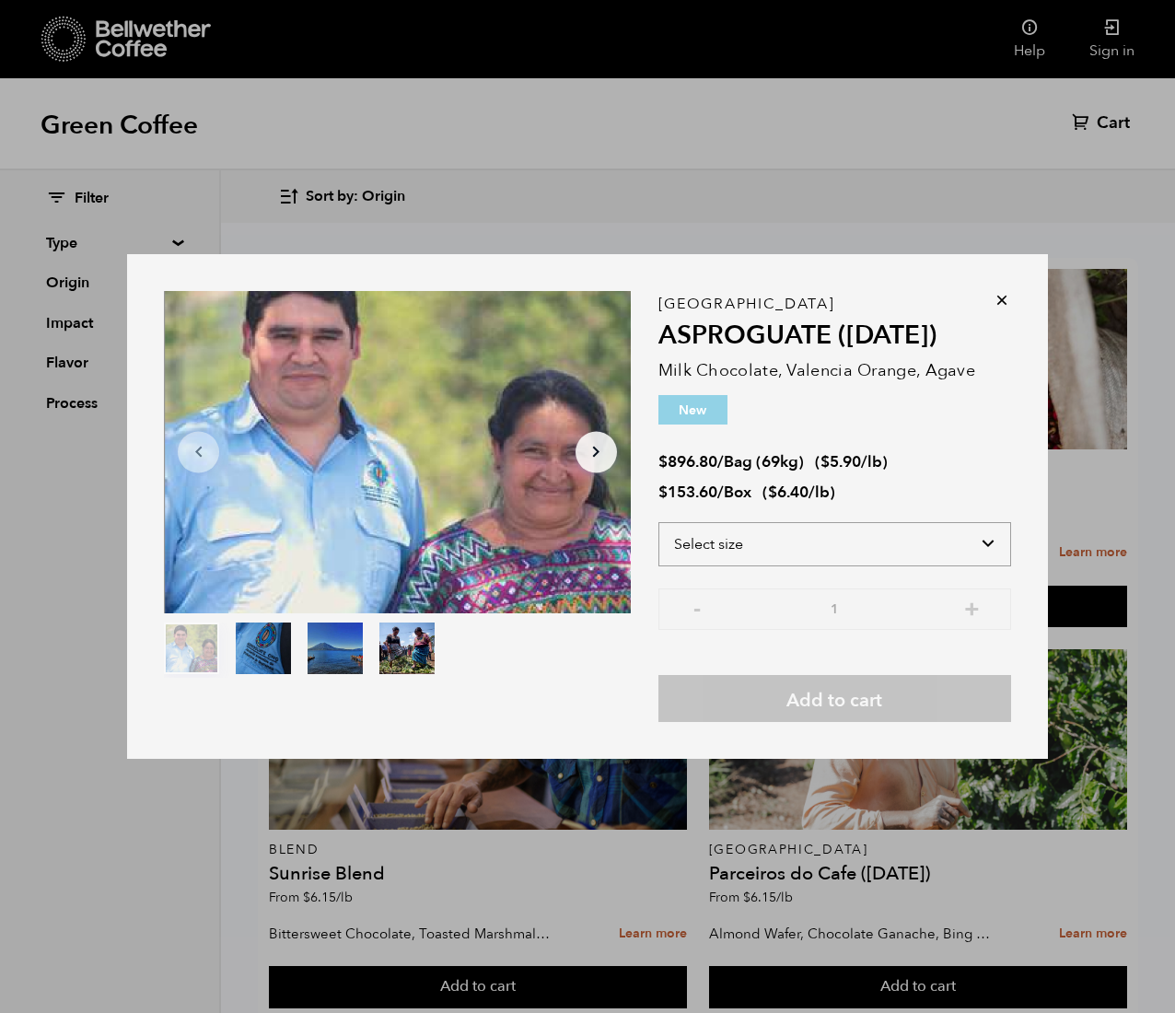
click at [715, 543] on select "Select size Bag (69kg) (152 lbs) Box (24 lbs)" at bounding box center [834, 544] width 353 height 44
select select "box"
click at [658, 522] on select "Select size Bag (69kg) (152 lbs) Box (24 lbs)" at bounding box center [834, 544] width 353 height 44
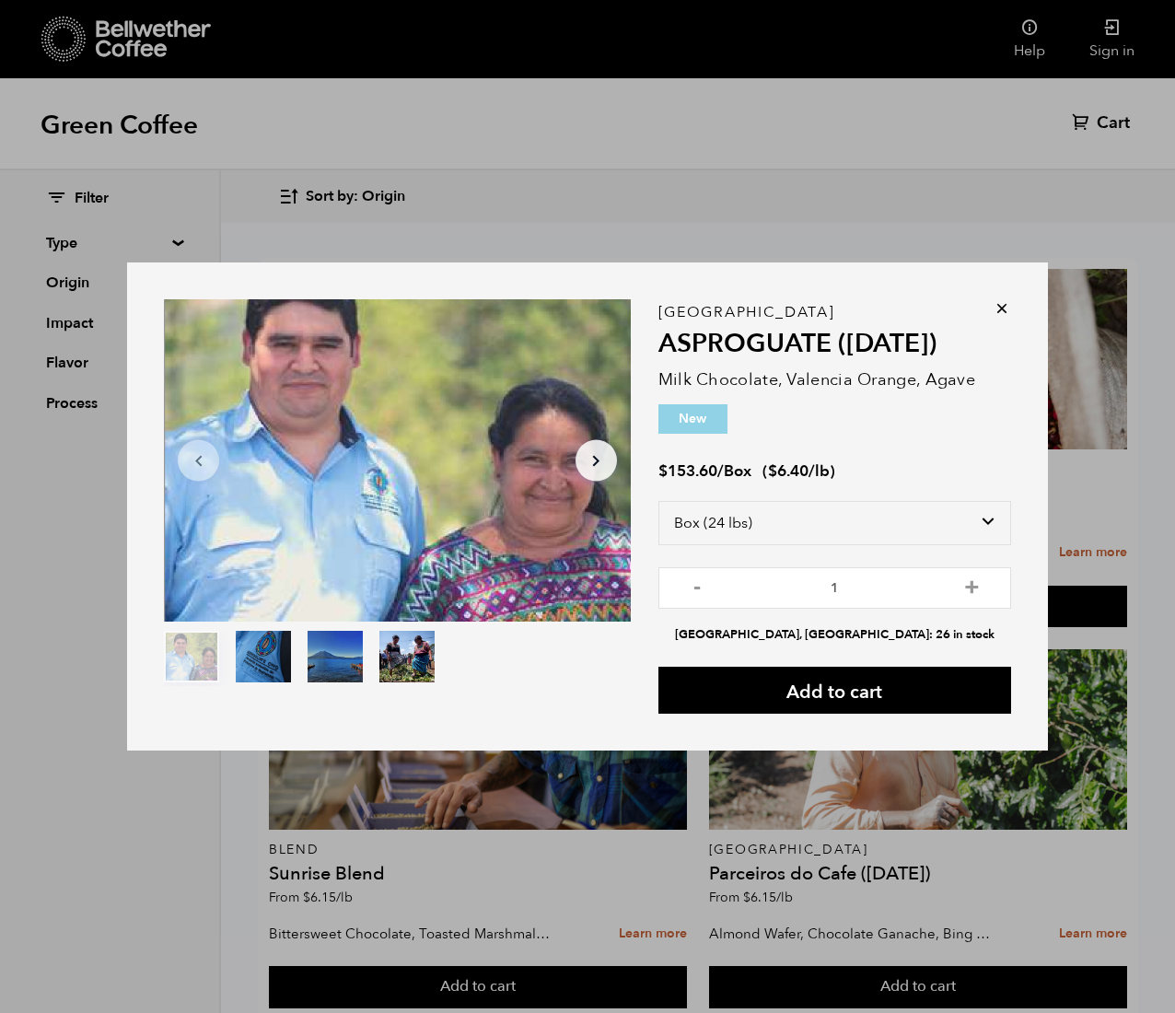
click at [715, 308] on icon at bounding box center [1002, 308] width 18 height 18
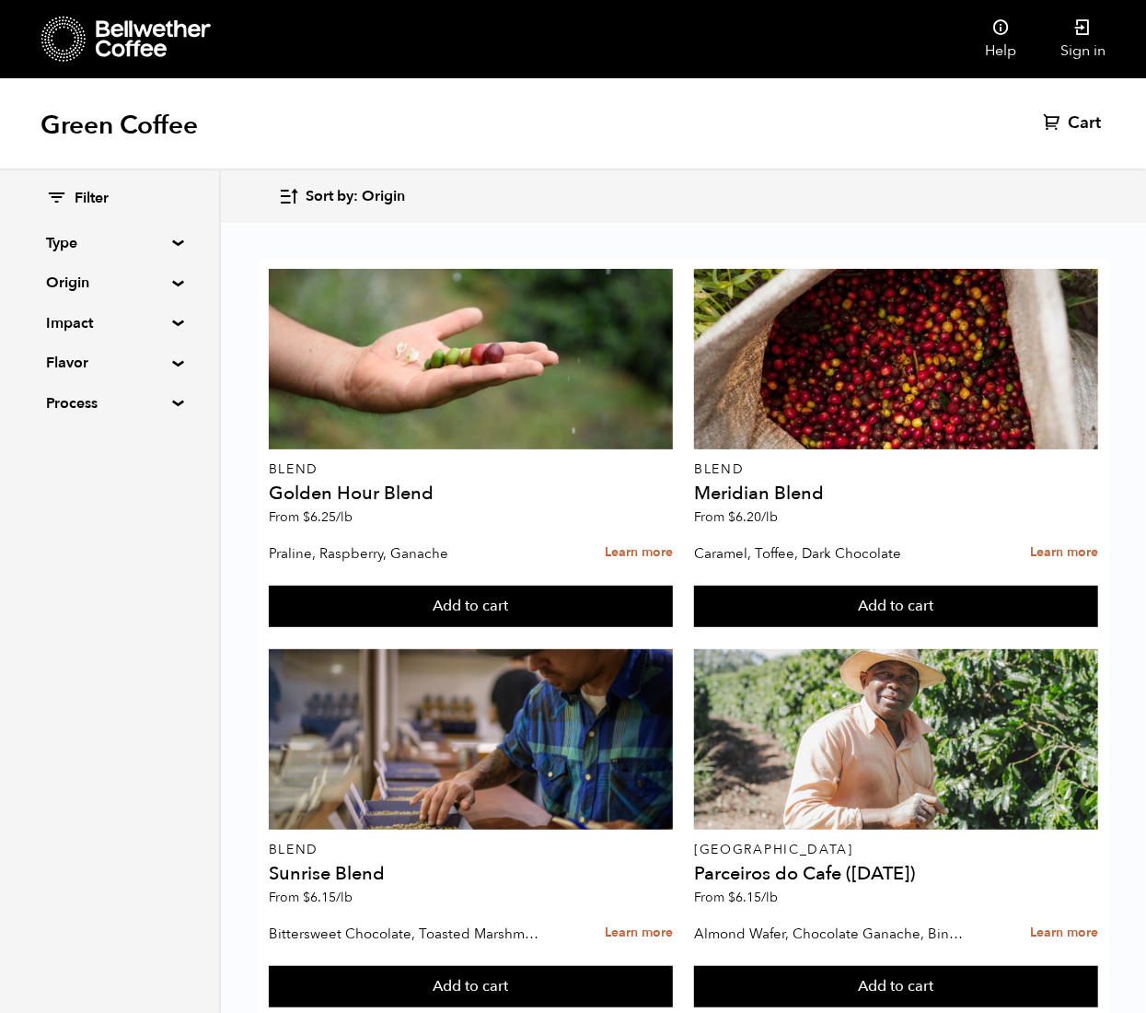
scroll to position [2086, 0]
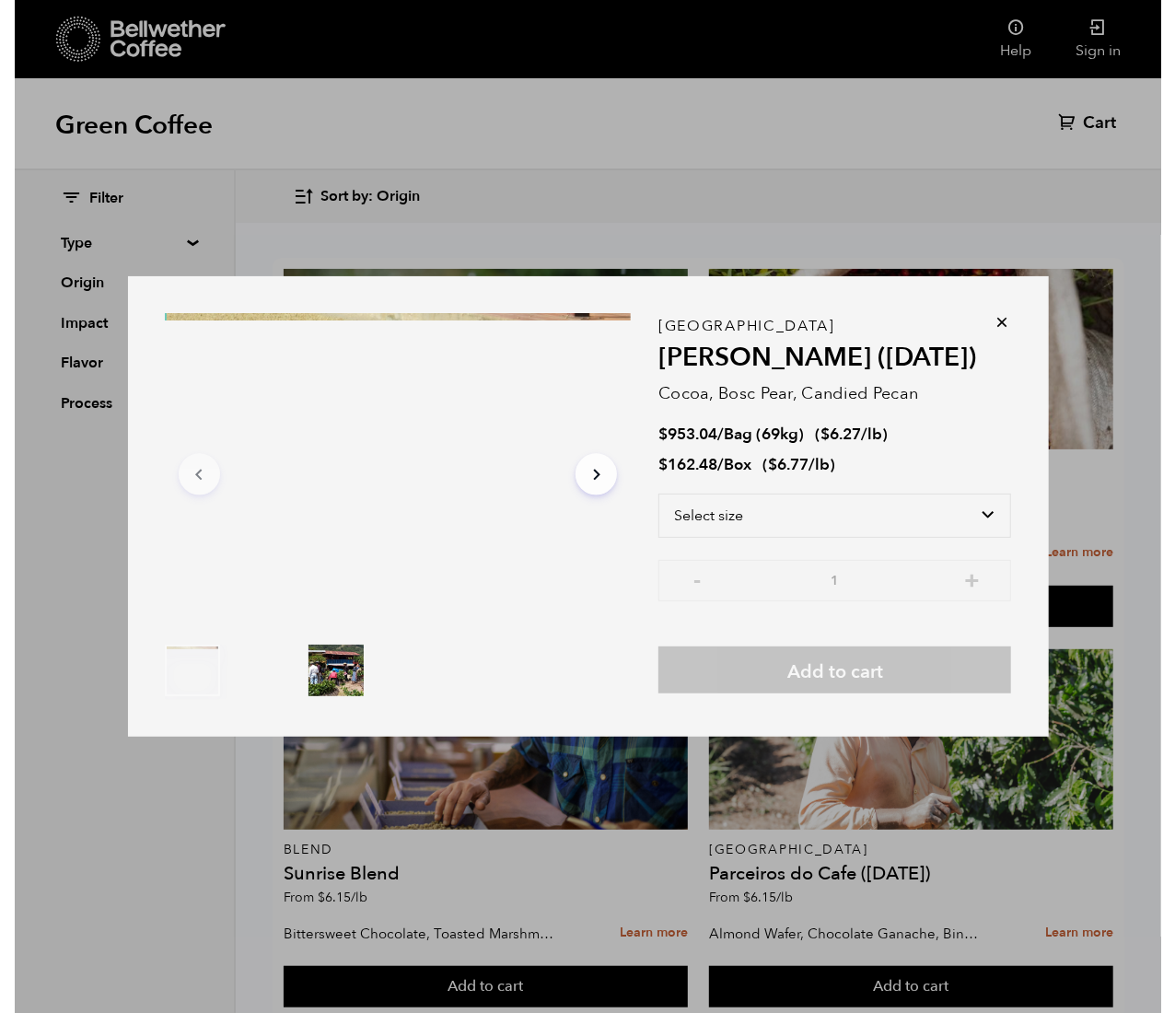
scroll to position [2088, 0]
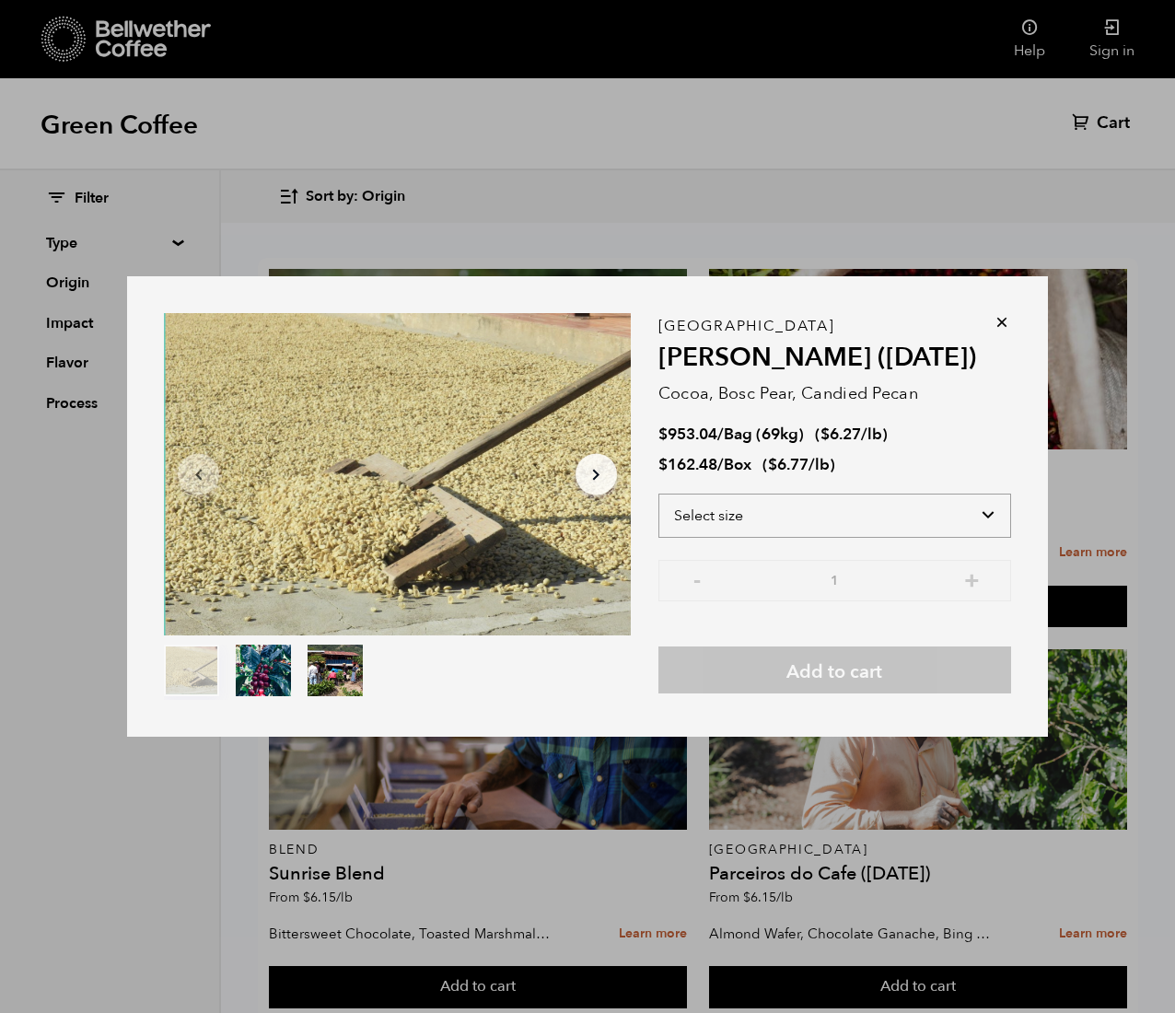
click at [715, 508] on select "Select size Bag (69kg) (152 lbs) Box (24 lbs)" at bounding box center [834, 515] width 353 height 44
select select "box"
click at [658, 493] on select "Select size Bag (69kg) (152 lbs) Box (24 lbs)" at bounding box center [834, 515] width 353 height 44
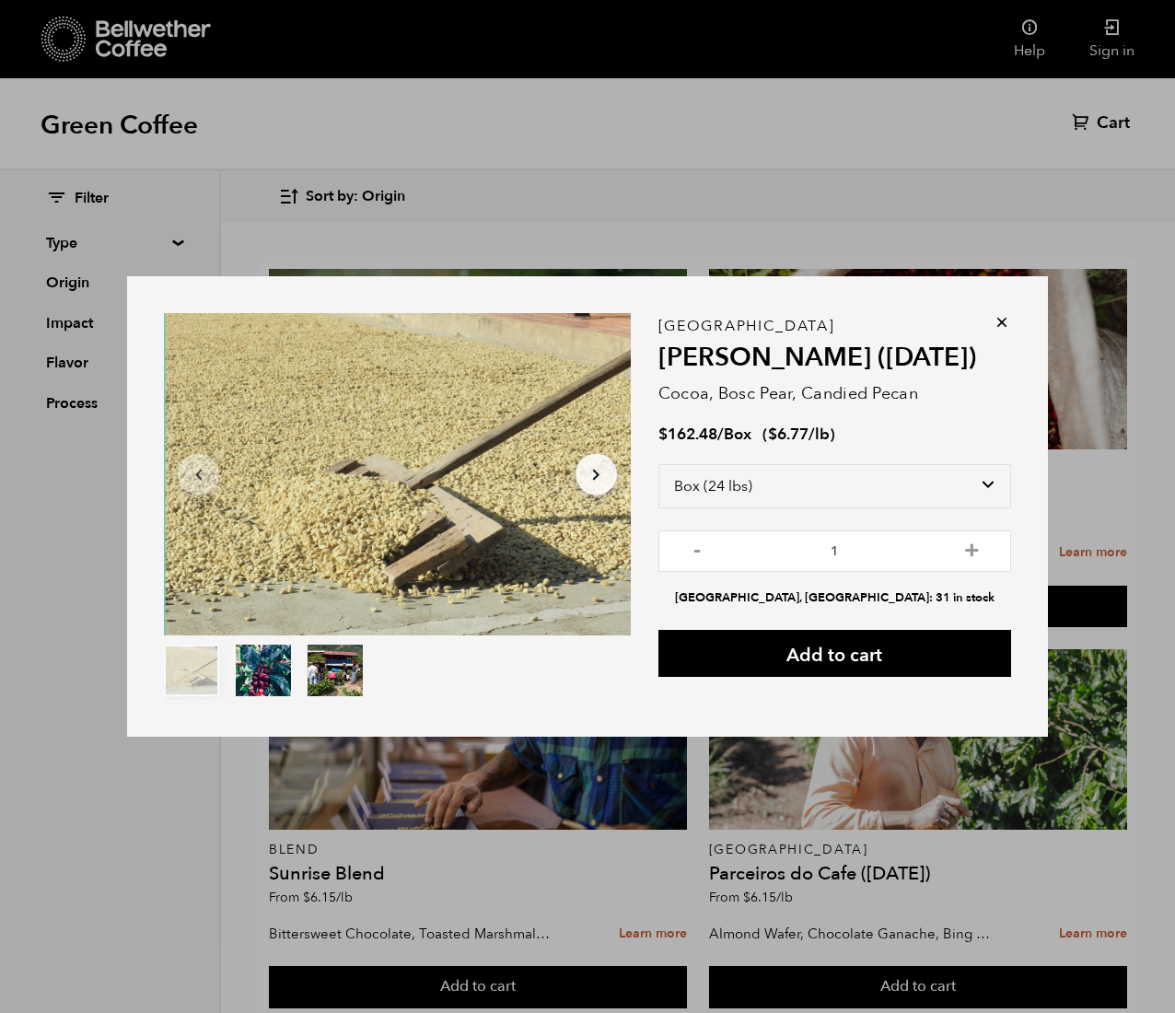
click at [715, 319] on icon at bounding box center [1002, 322] width 18 height 18
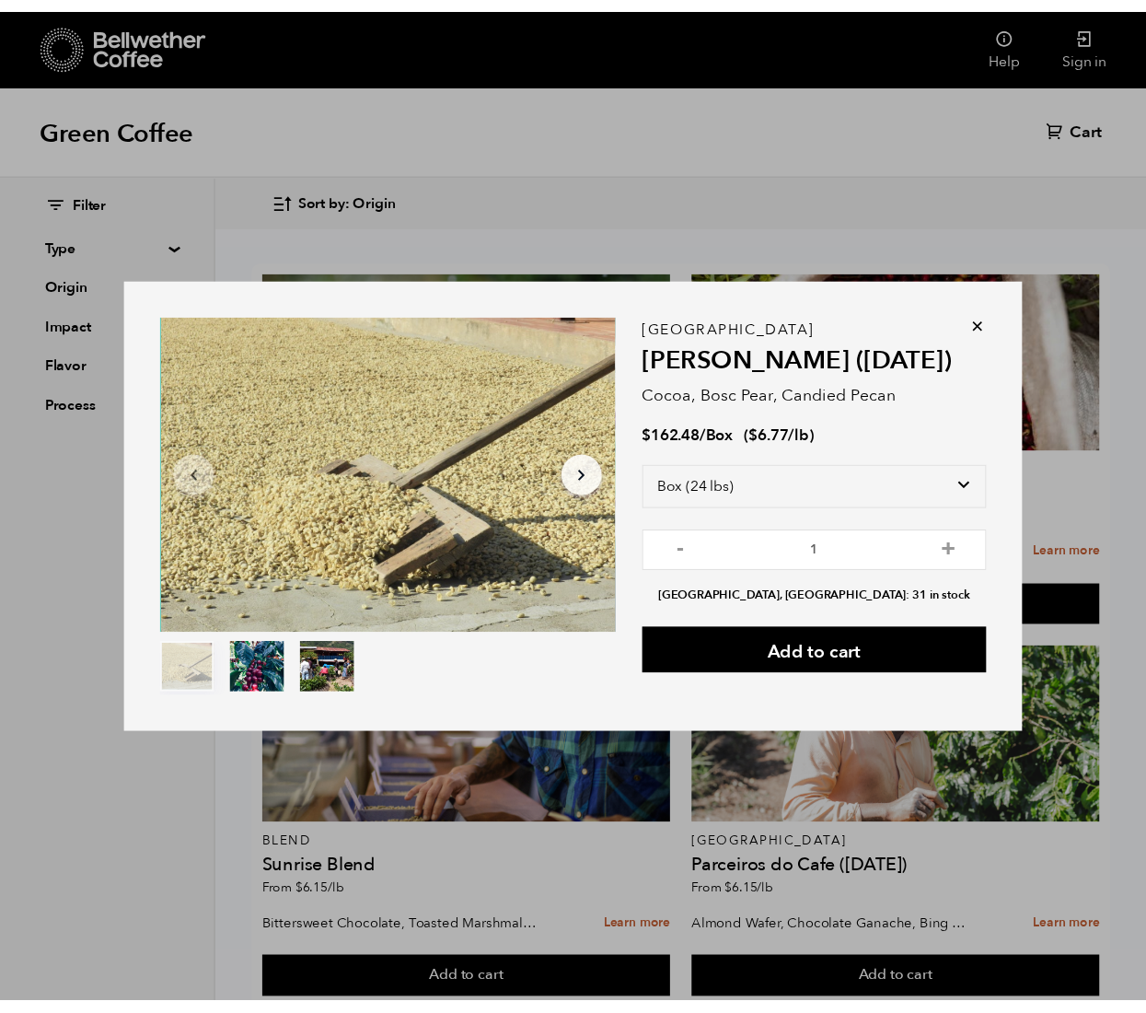
scroll to position [2086, 0]
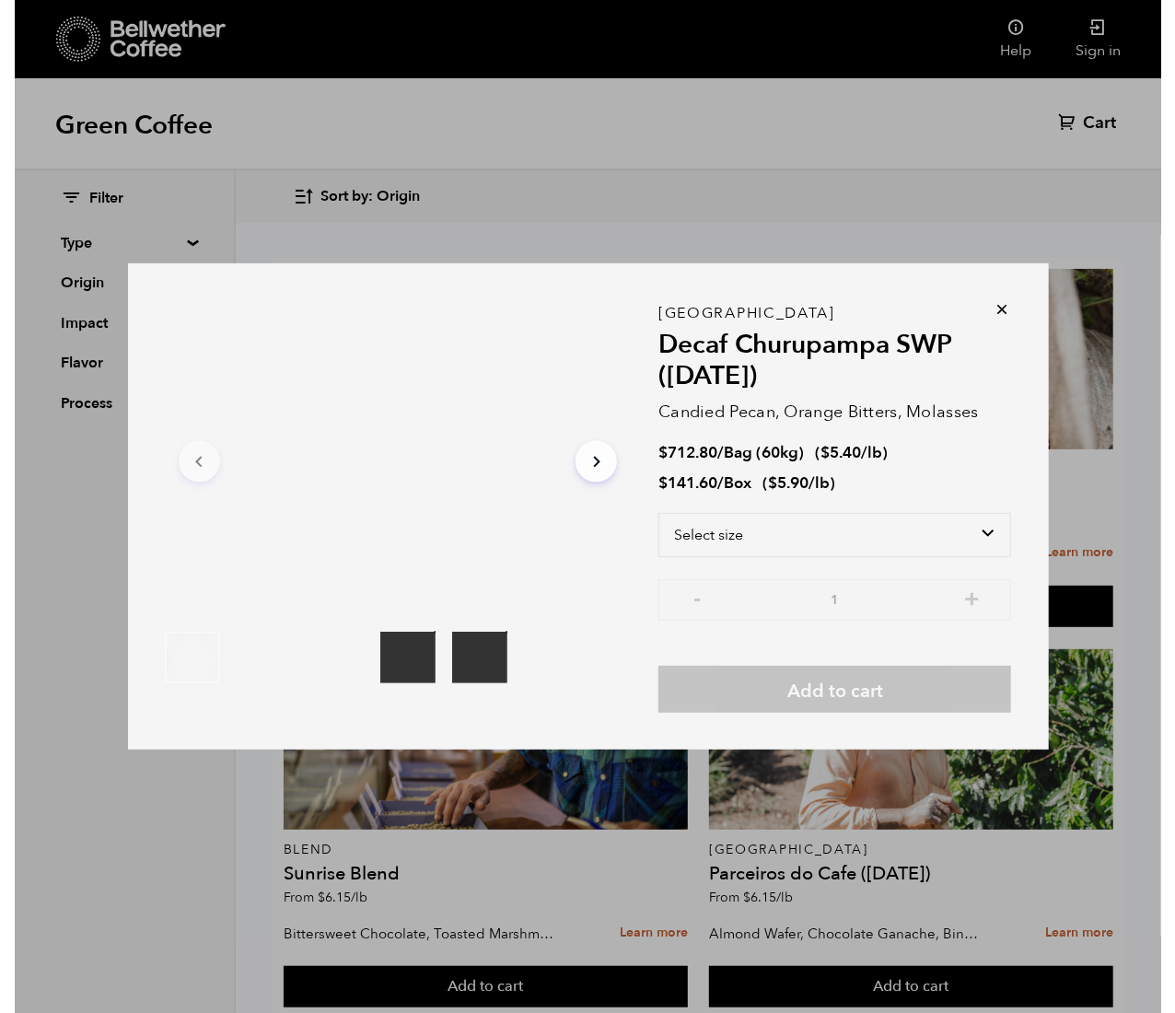
scroll to position [2088, 0]
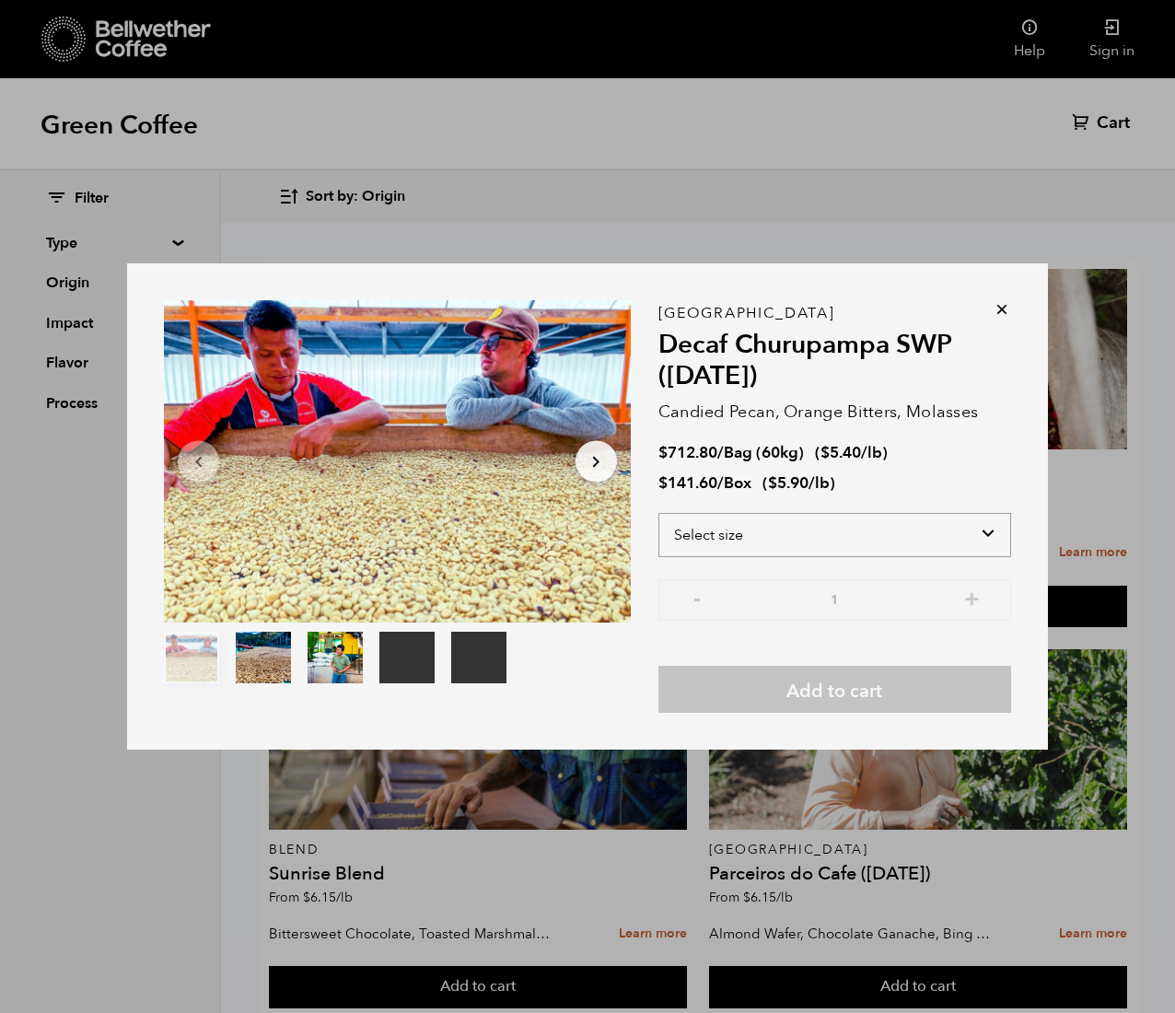
click at [715, 522] on select "Select size Bag (60kg) (132 lbs) Box (24 lbs)" at bounding box center [834, 535] width 353 height 44
select select "box"
click at [658, 513] on select "Select size Bag (60kg) (132 lbs) Box (24 lbs)" at bounding box center [834, 535] width 353 height 44
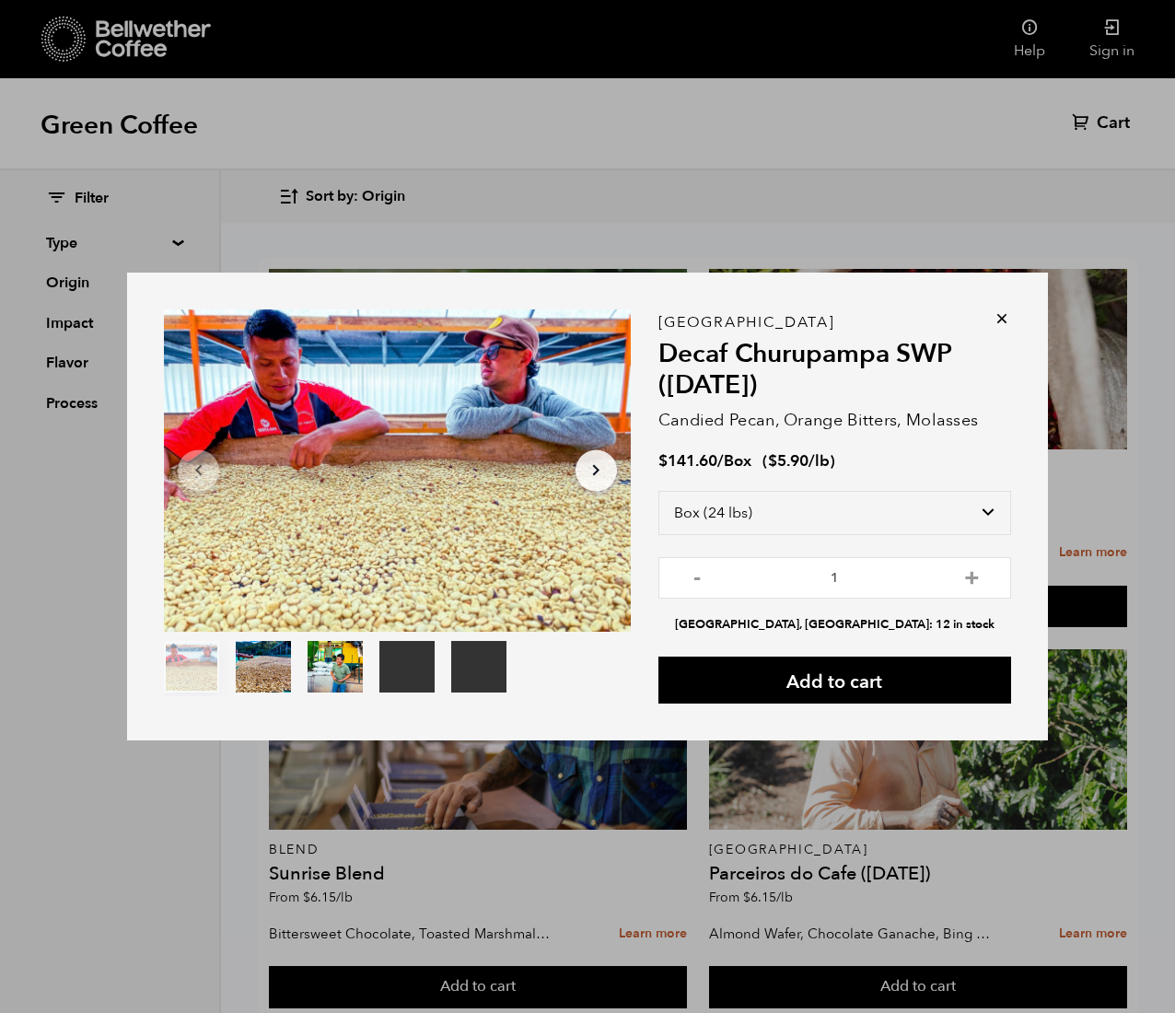
click at [715, 315] on icon at bounding box center [1002, 318] width 18 height 18
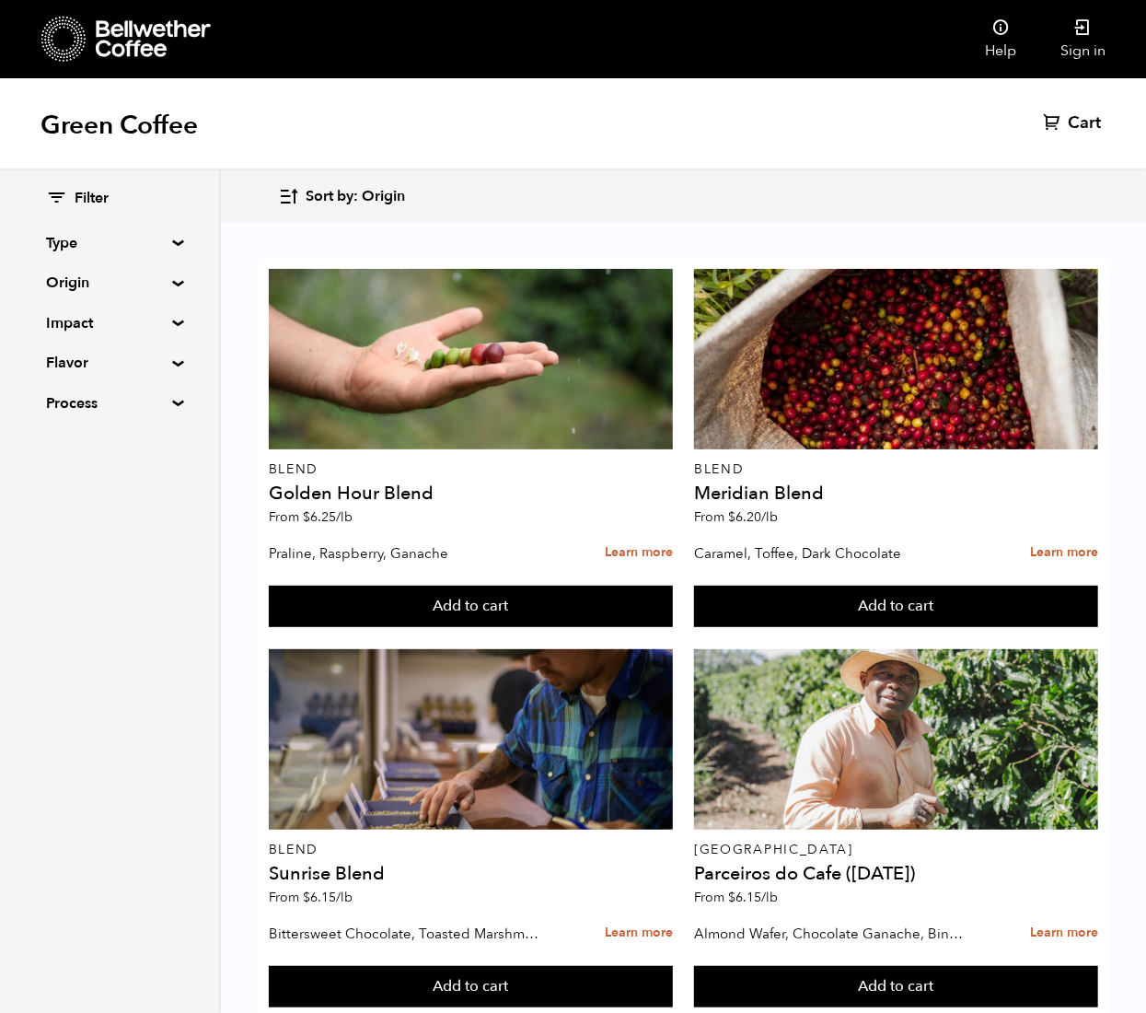
scroll to position [2701, 0]
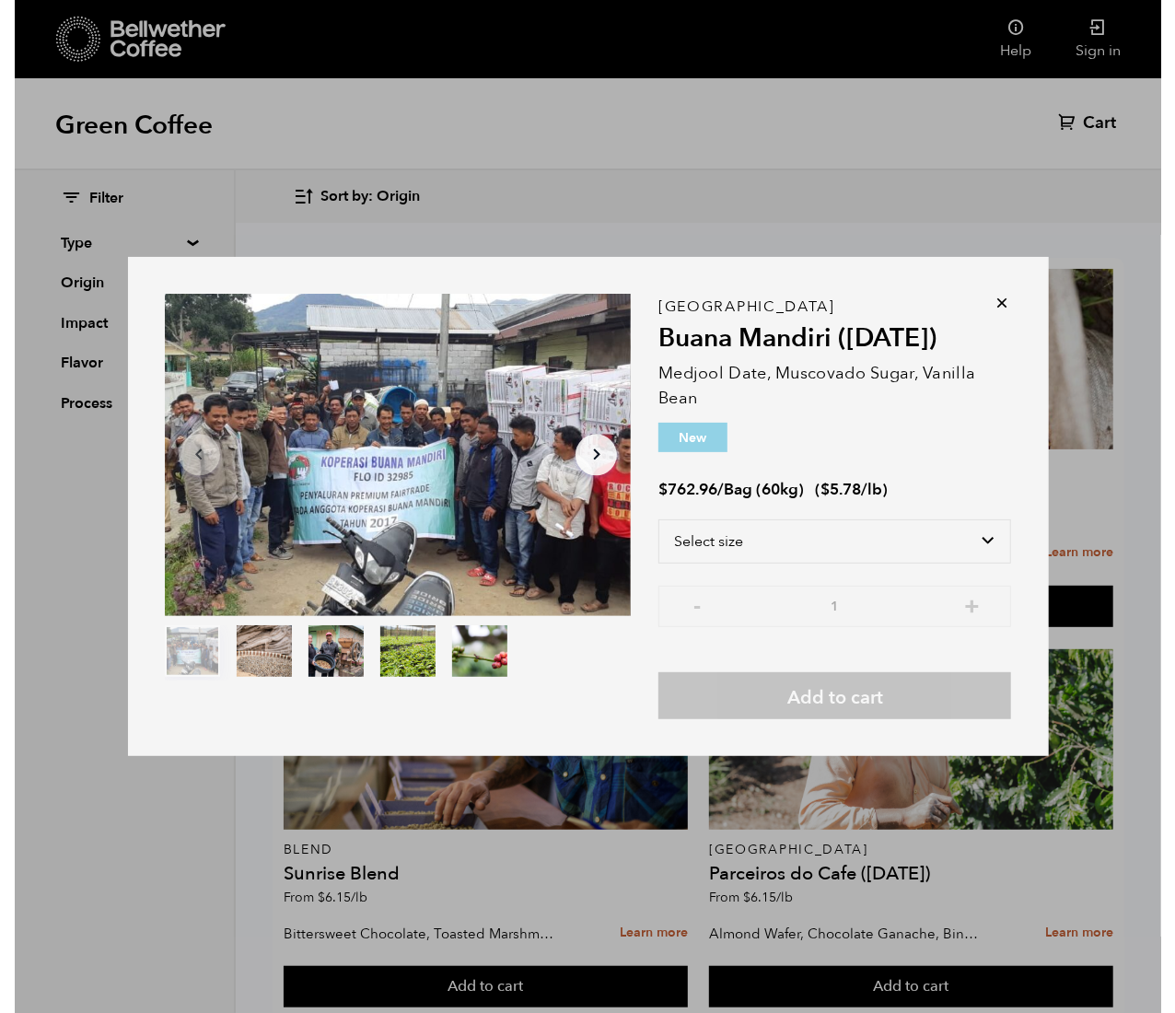
scroll to position [2703, 0]
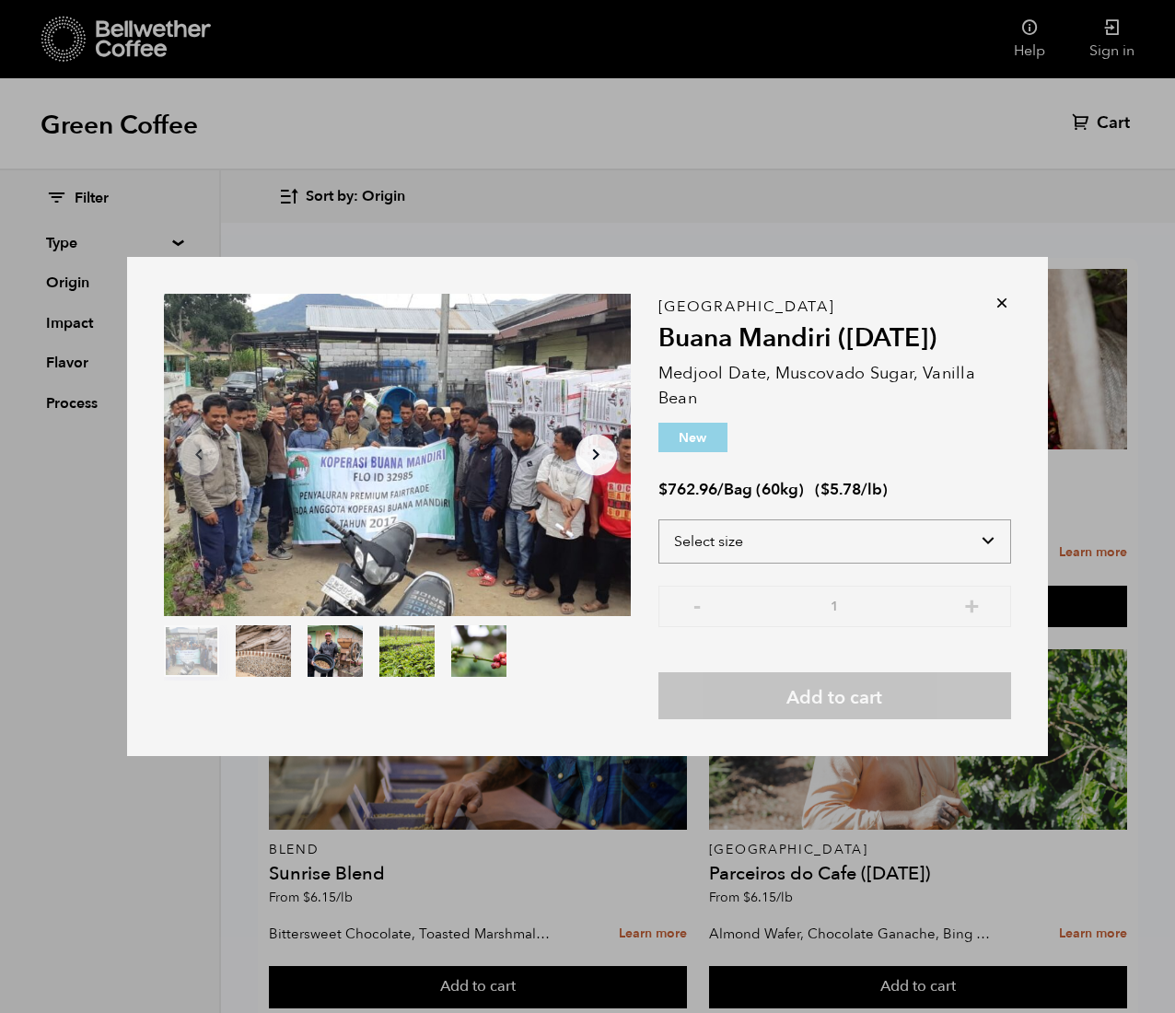
click at [715, 528] on select "Select size Bag (60kg) (132 lbs)" at bounding box center [834, 541] width 353 height 44
select select "bag-3"
click at [658, 519] on select "Select size Bag (60kg) (132 lbs)" at bounding box center [834, 541] width 353 height 44
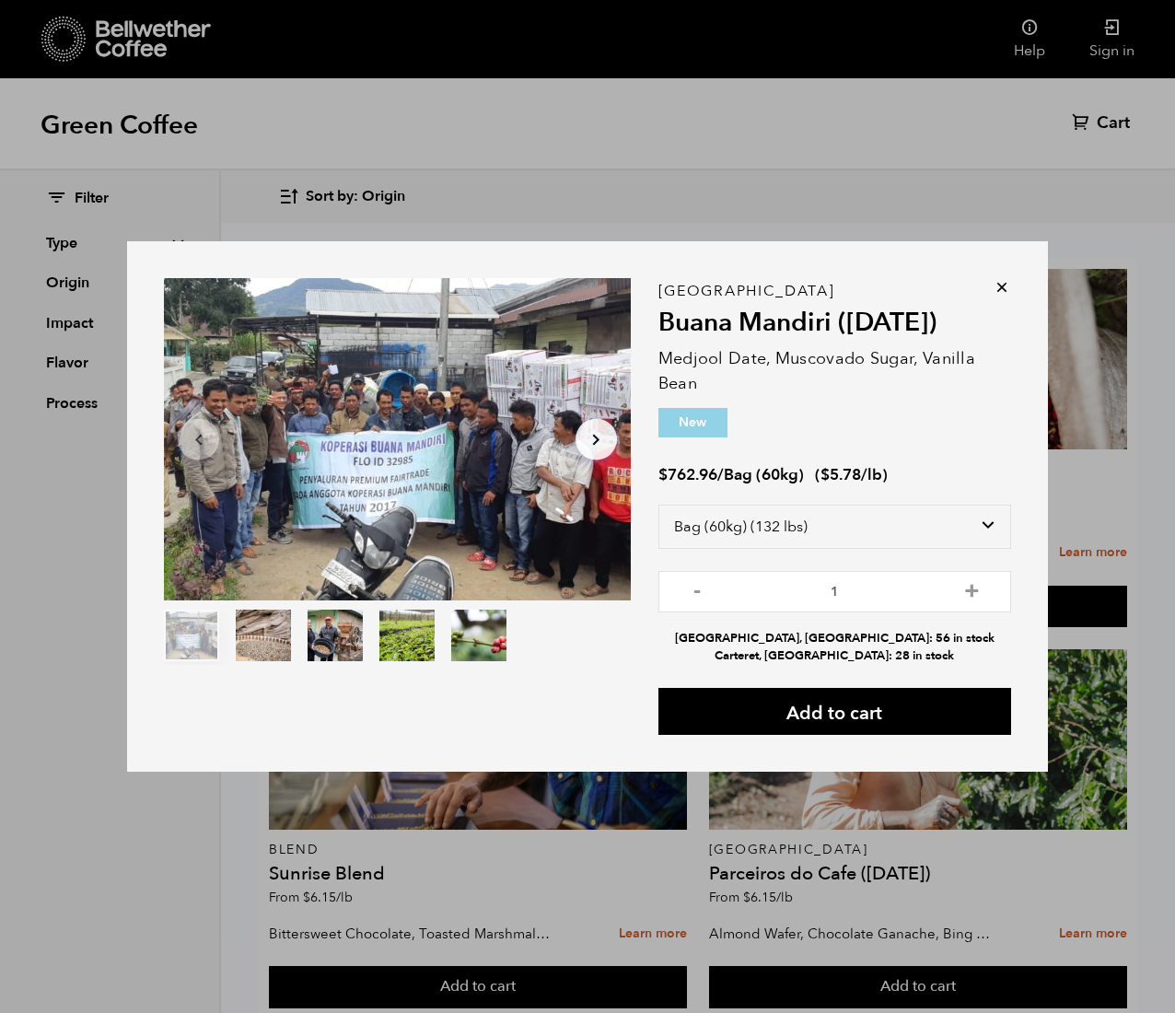
click at [715, 279] on icon at bounding box center [1002, 287] width 18 height 18
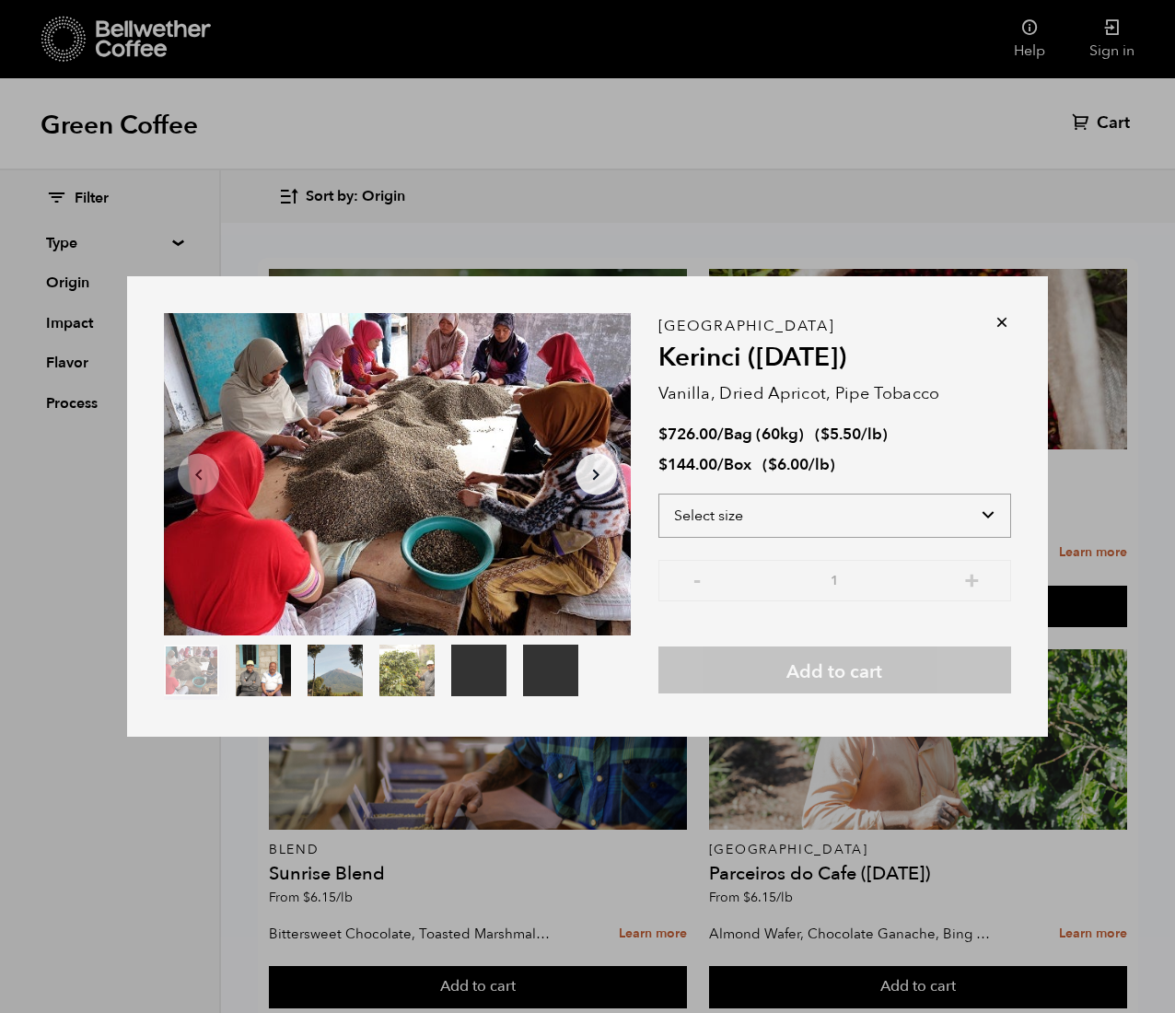
click at [715, 517] on select "Select size Bag (60kg) (132 lbs) Box (24 lbs)" at bounding box center [834, 515] width 353 height 44
select select "box"
click at [658, 493] on select "Select size Bag (60kg) (132 lbs) Box (24 lbs)" at bounding box center [834, 515] width 353 height 44
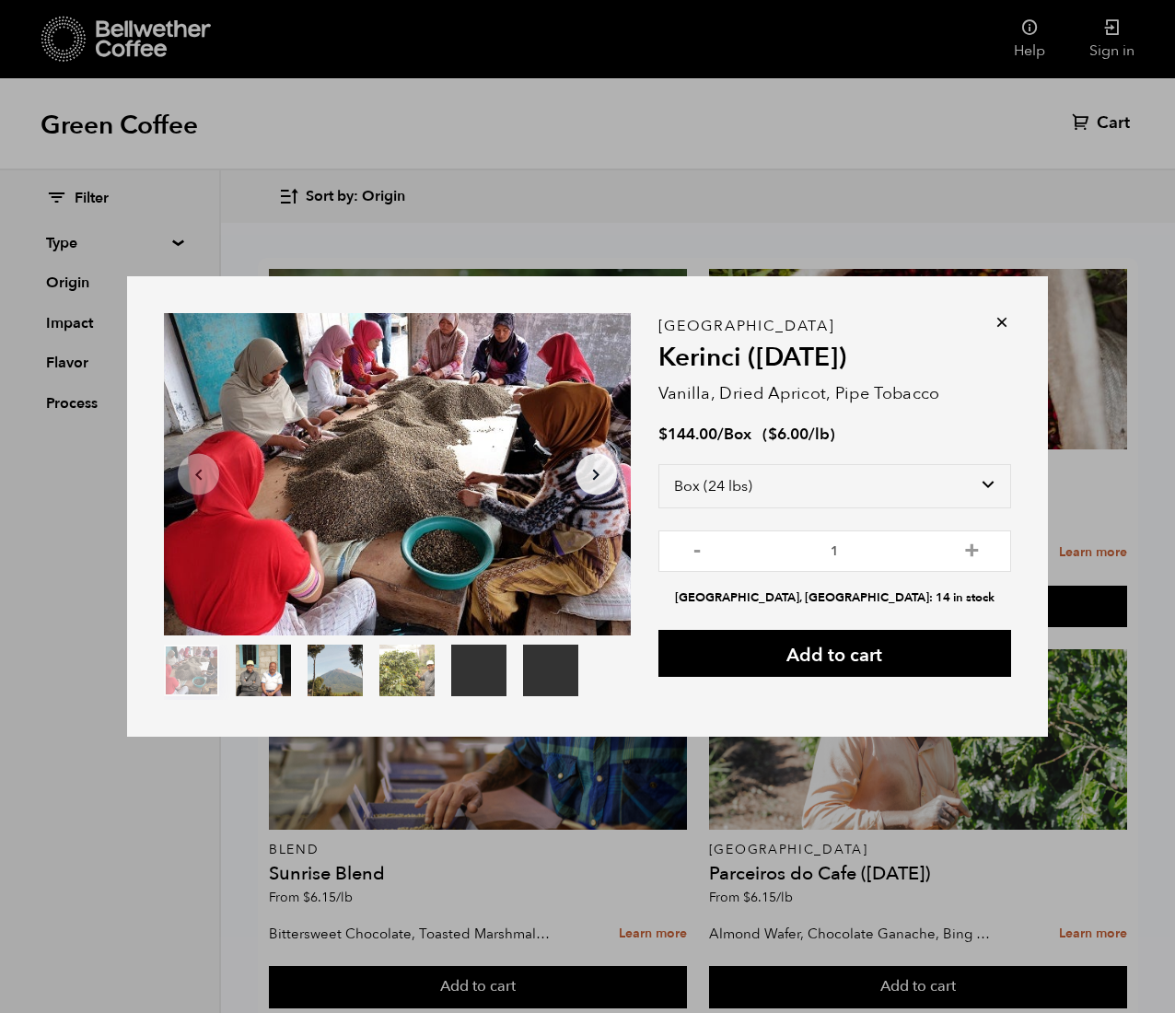
click at [715, 319] on icon at bounding box center [1002, 322] width 18 height 18
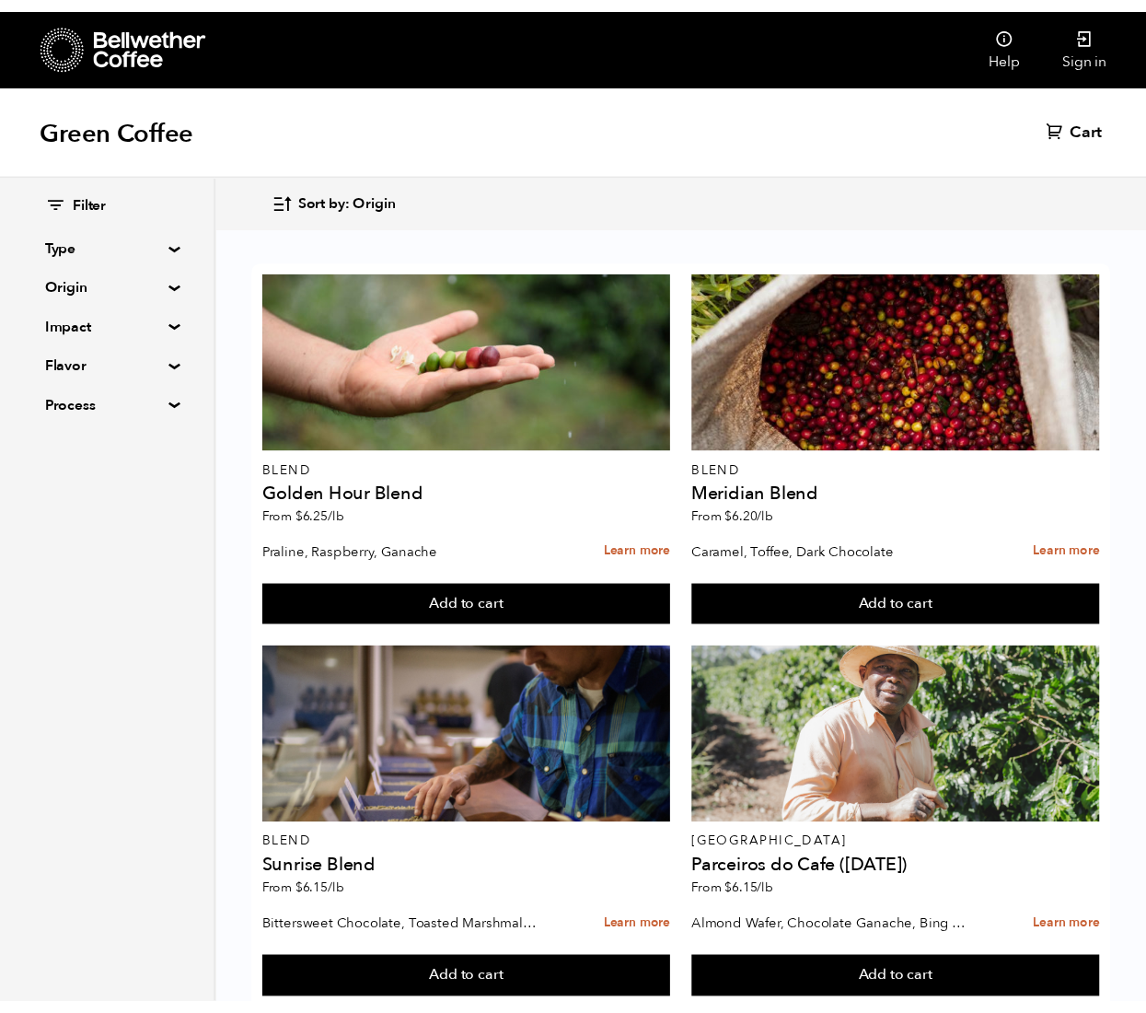
scroll to position [2701, 0]
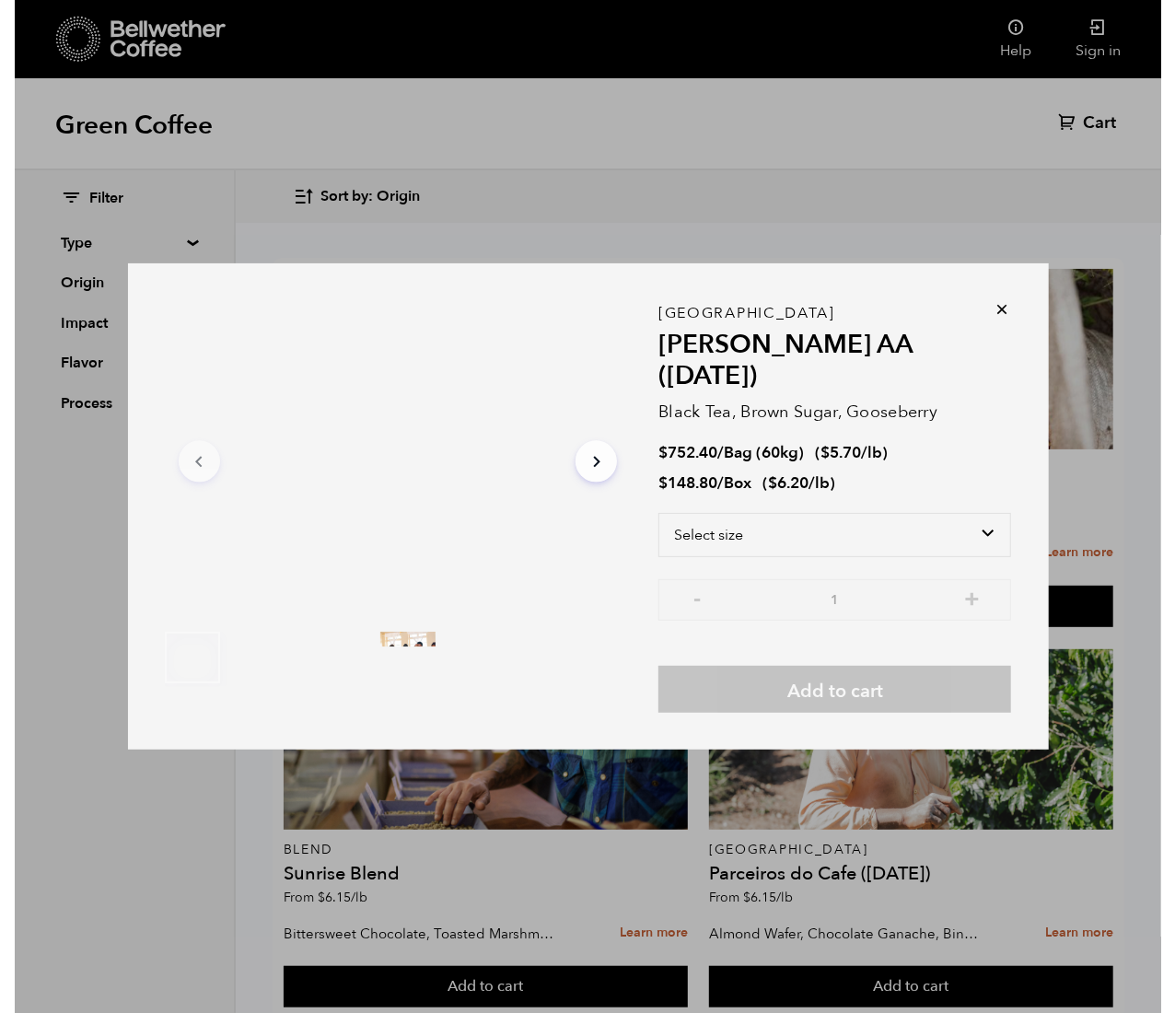
scroll to position [2703, 0]
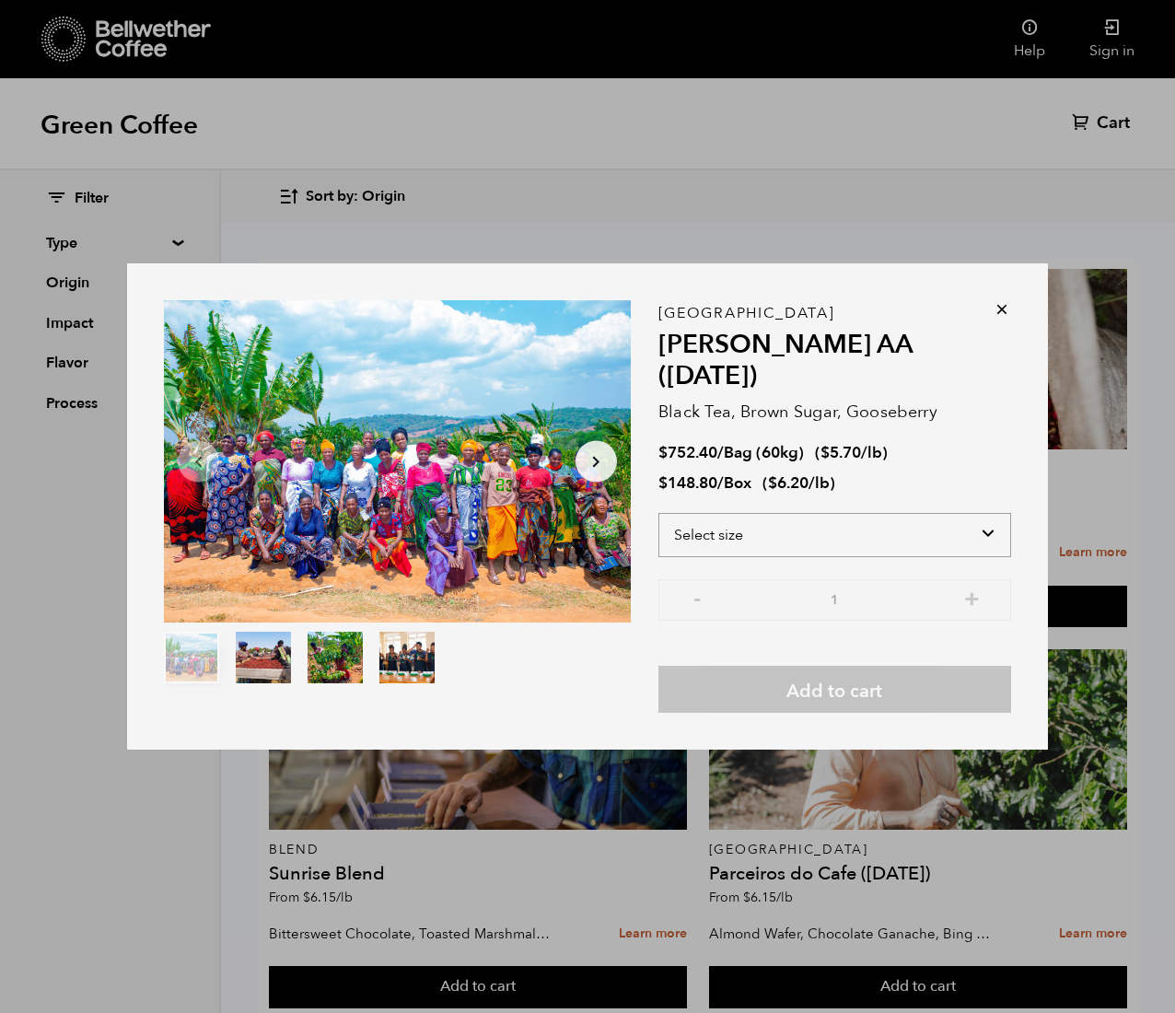
click at [715, 513] on select "Select size Bag (60kg) (132 lbs) Box (24 lbs)" at bounding box center [834, 535] width 353 height 44
select select "box"
click at [658, 513] on select "Select size Bag (60kg) (132 lbs) Box (24 lbs)" at bounding box center [834, 535] width 353 height 44
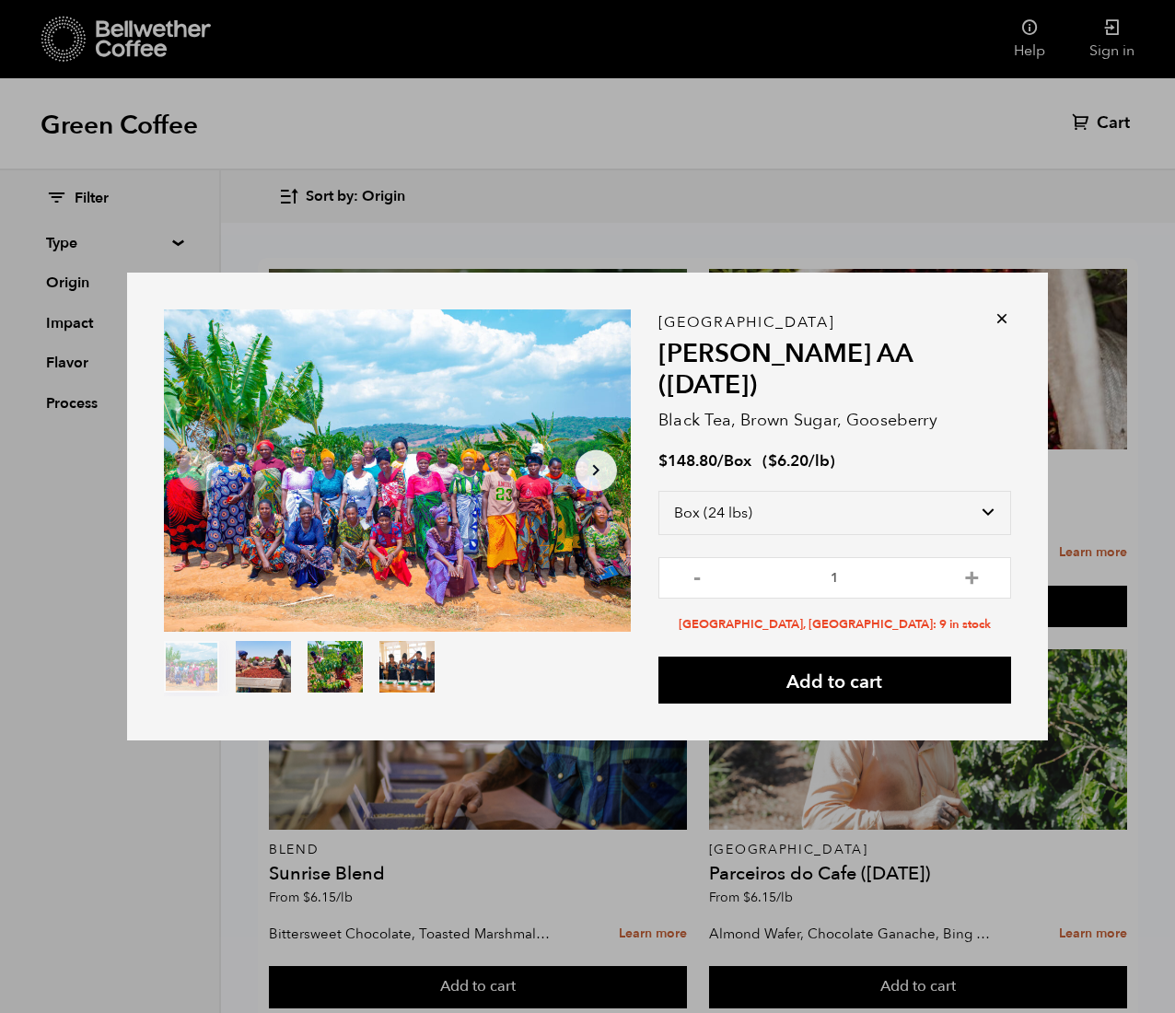
click at [715, 317] on icon at bounding box center [1002, 318] width 18 height 18
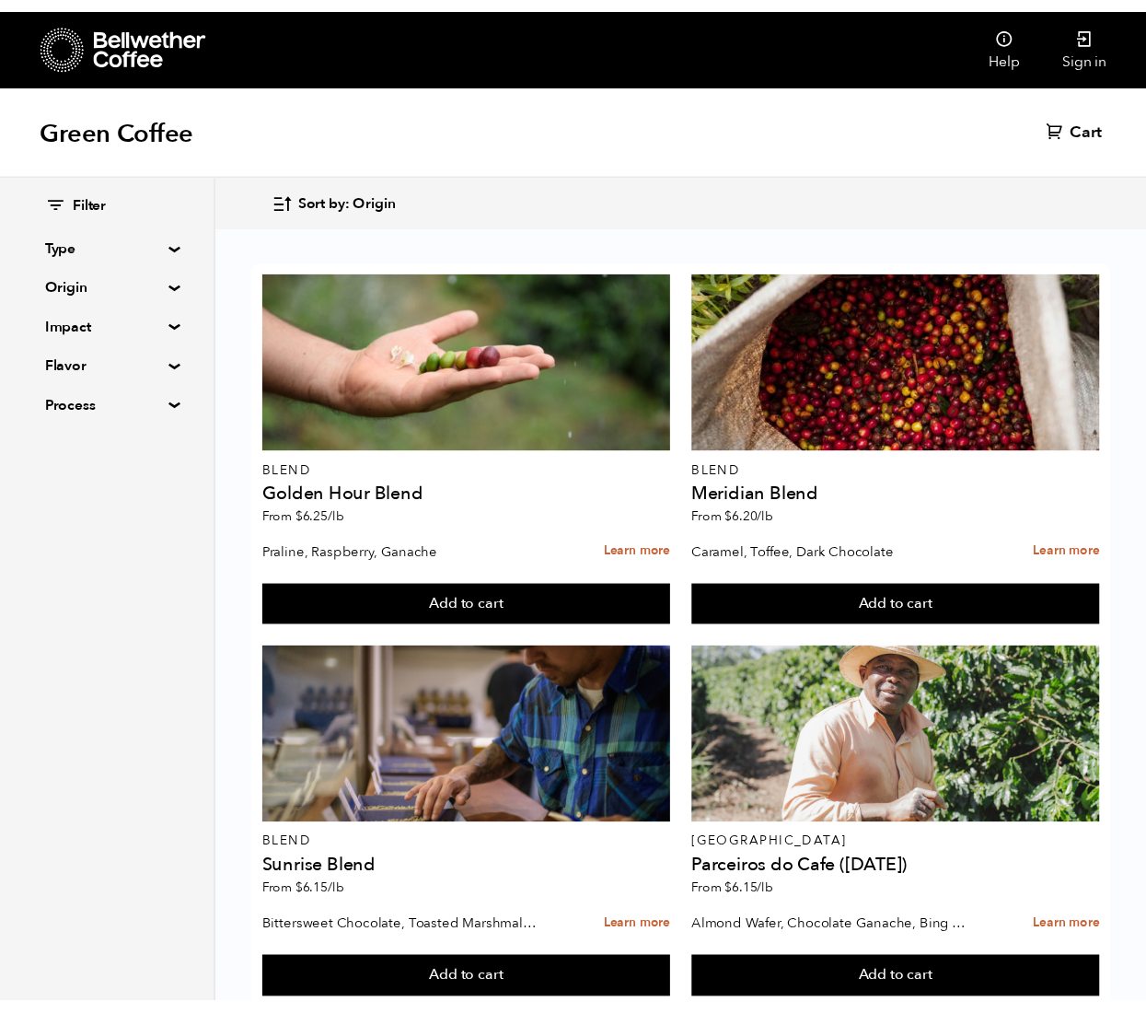
scroll to position [2701, 0]
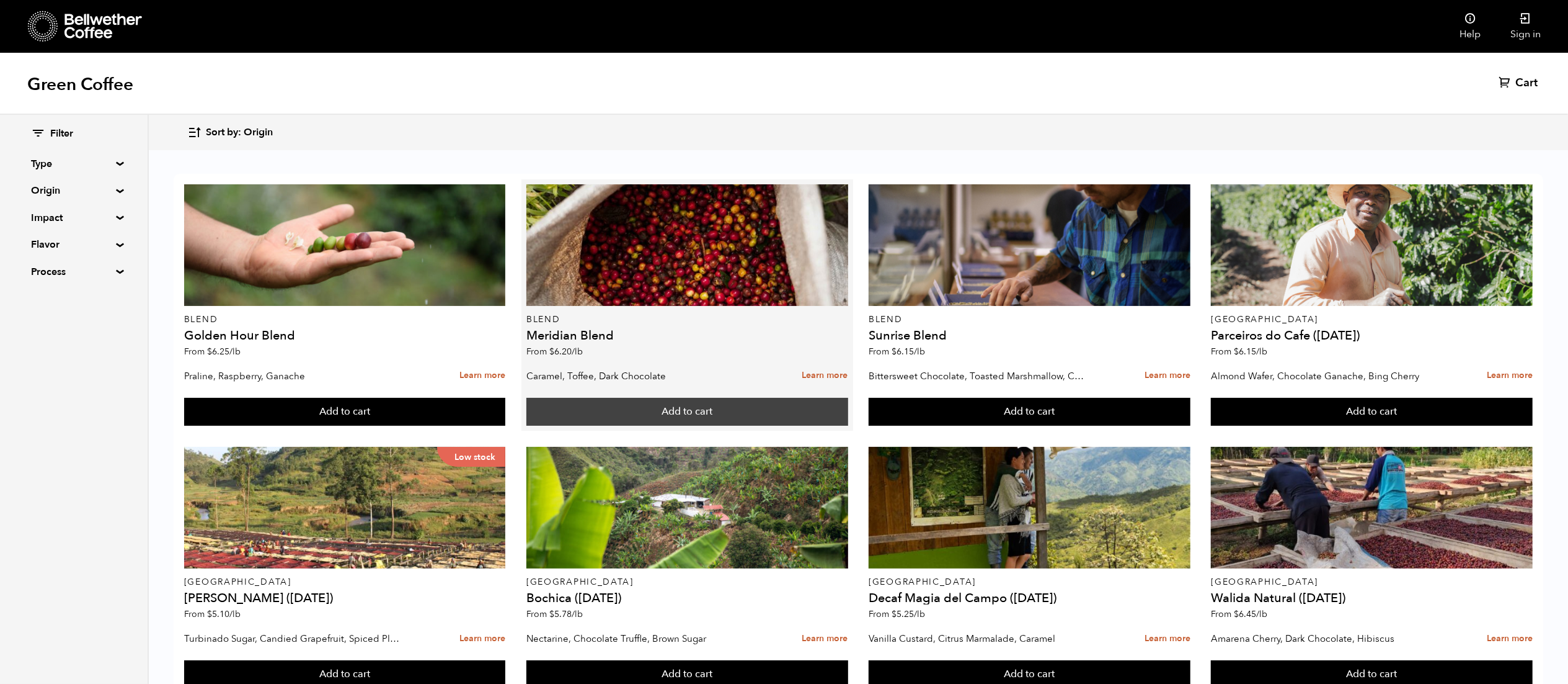
click at [750, 408] on button "Add to cart" at bounding box center [688, 412] width 322 height 28
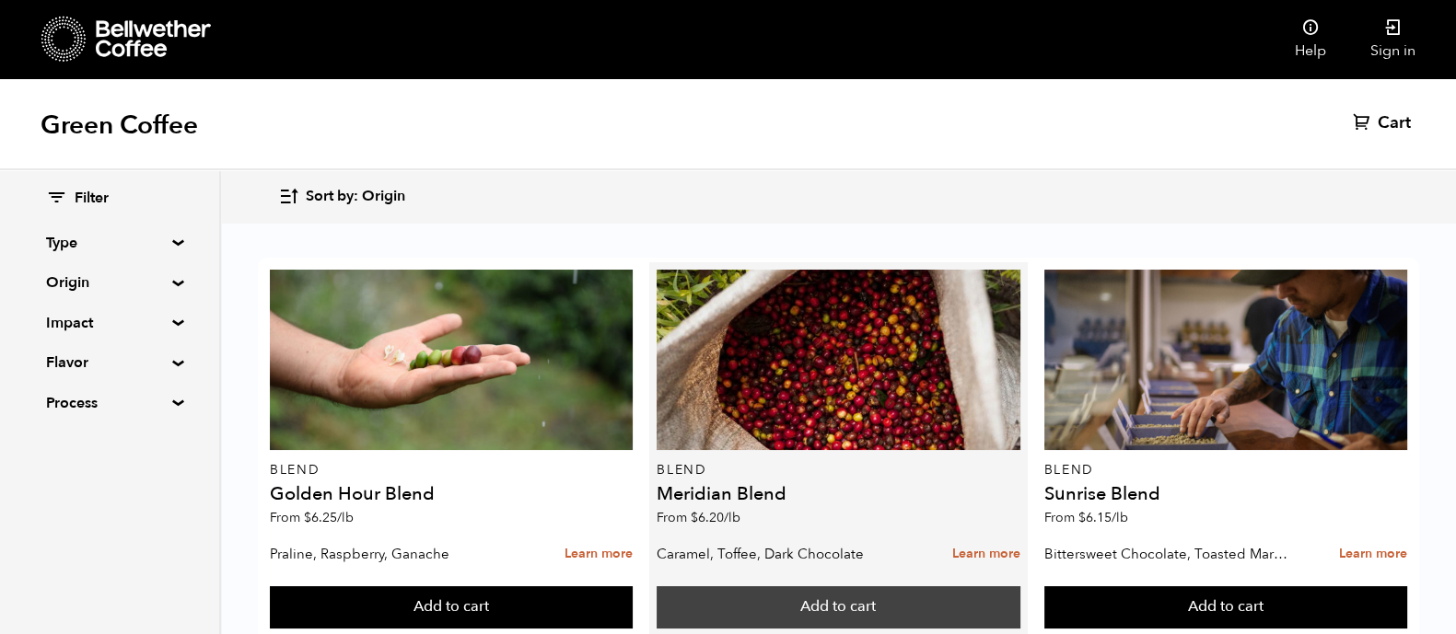
drag, startPoint x: 2355, startPoint y: 11, endPoint x: 953, endPoint y: 610, distance: 1525.0
click at [953, 610] on button "Add to cart" at bounding box center [837, 607] width 363 height 42
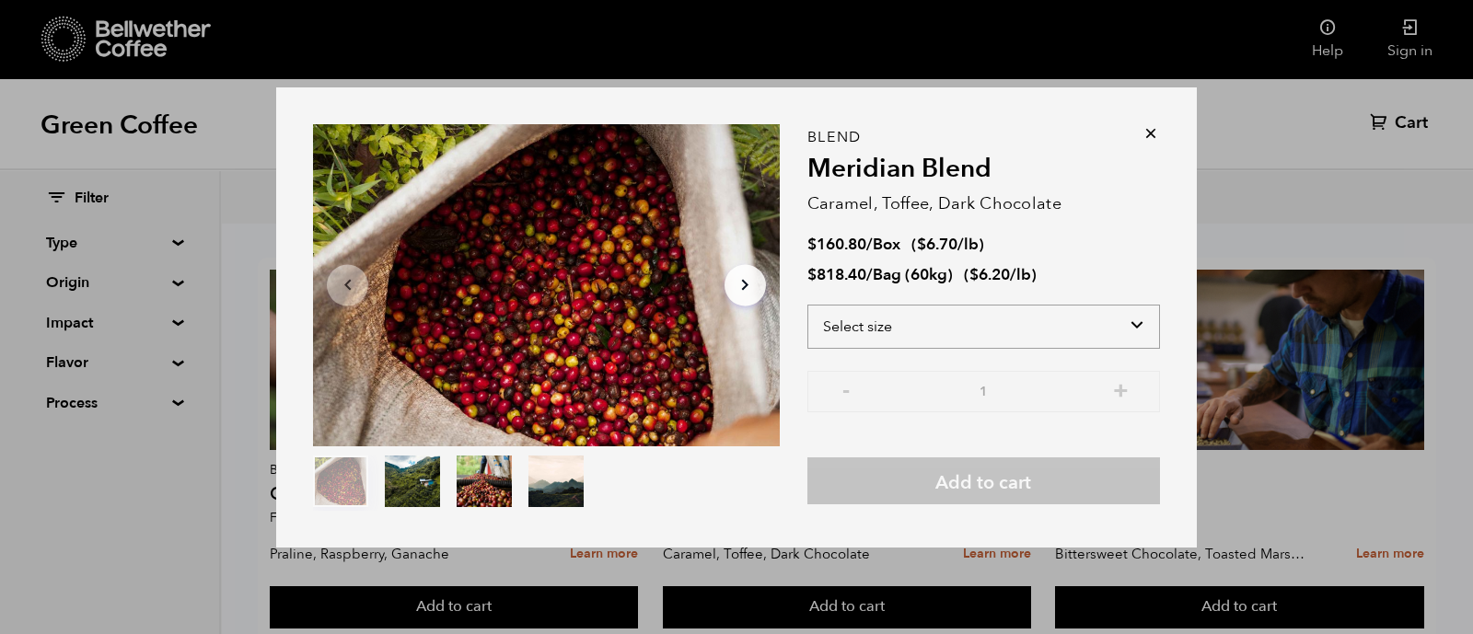
click at [938, 322] on select "Select size Bag (60kg) (132 lbs) Box (24 lbs)" at bounding box center [983, 327] width 353 height 44
select select "bag-3"
click at [807, 305] on select "Select size Bag (60kg) (132 lbs) Box (24 lbs)" at bounding box center [983, 327] width 353 height 44
